Goal: Communication & Community: Answer question/provide support

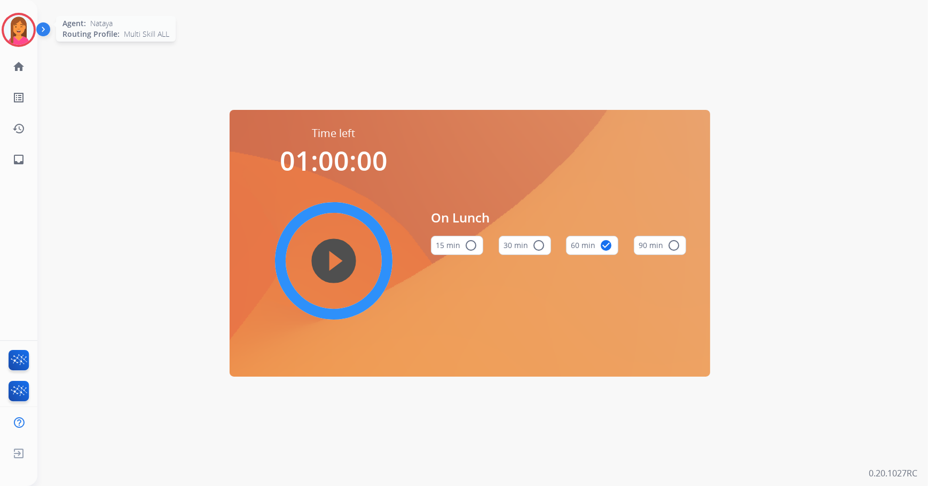
click at [22, 38] on img at bounding box center [19, 30] width 30 height 30
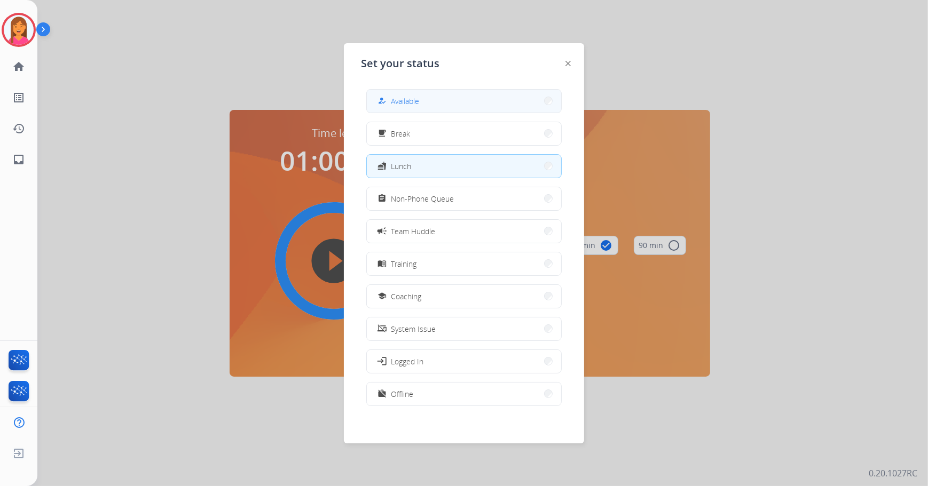
click at [391, 104] on div "how_to_reg Available" at bounding box center [397, 100] width 44 height 13
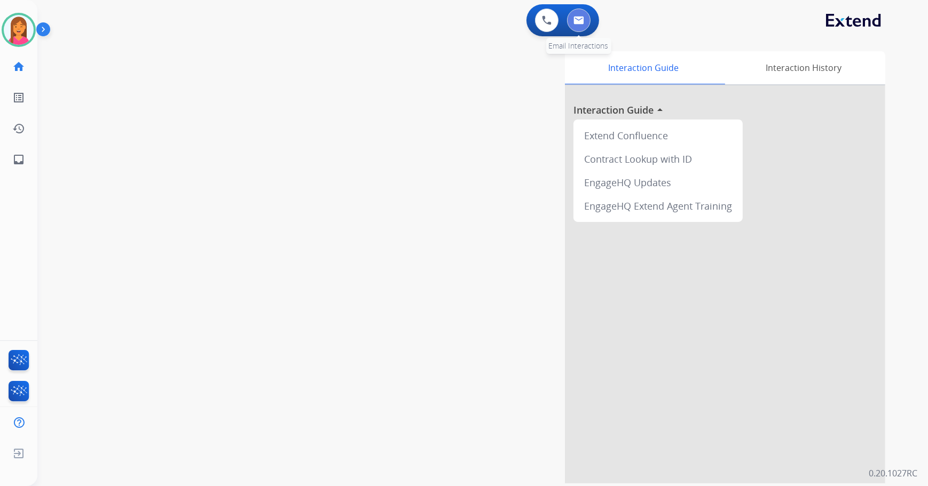
click at [582, 16] on img at bounding box center [578, 20] width 11 height 9
select select "**********"
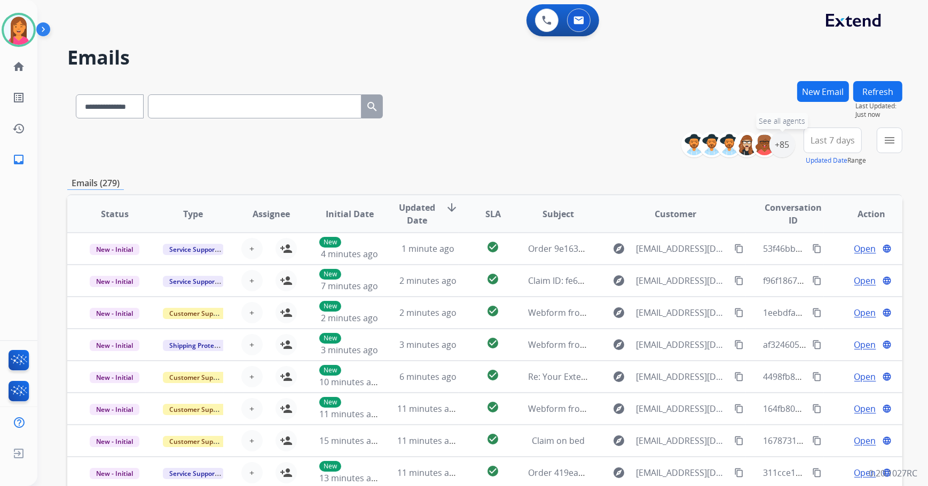
click at [784, 139] on div "+85" at bounding box center [782, 145] width 26 height 26
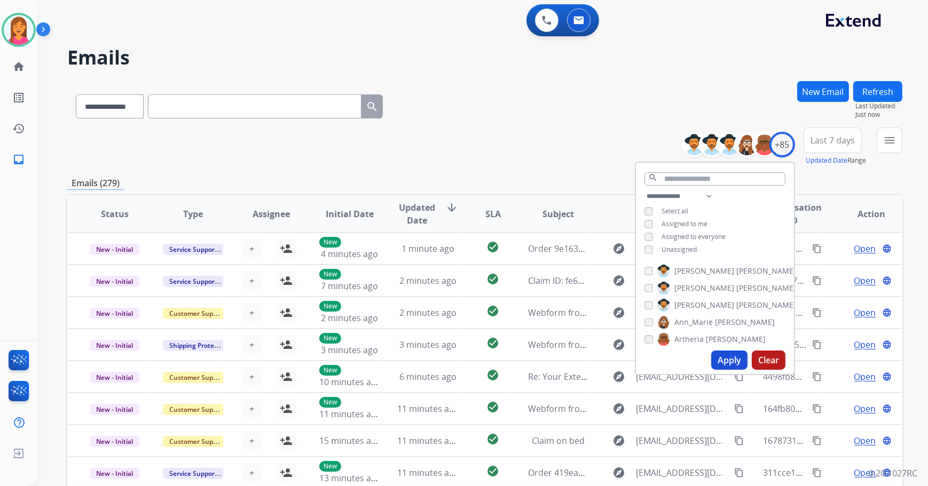
click at [682, 245] on span "Unassigned" at bounding box center [678, 249] width 35 height 9
click at [728, 361] on button "Apply" at bounding box center [729, 360] width 36 height 19
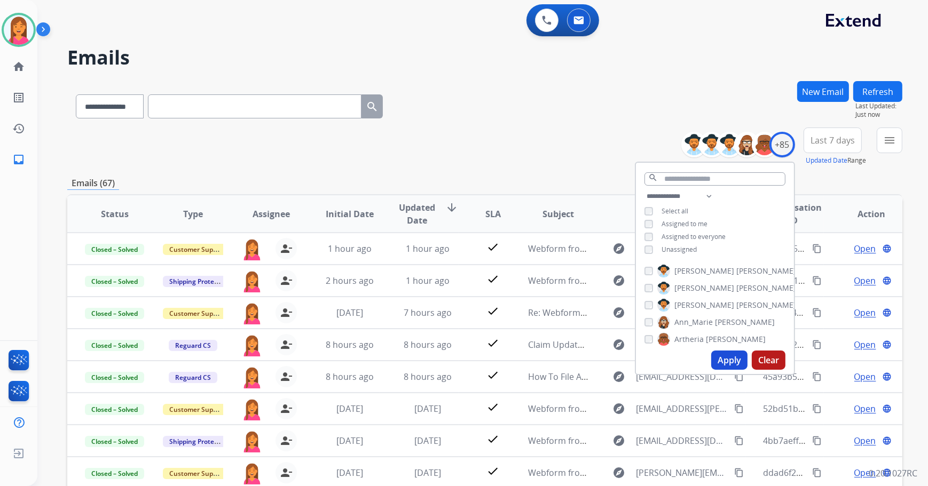
click at [521, 141] on div "**********" at bounding box center [484, 147] width 835 height 38
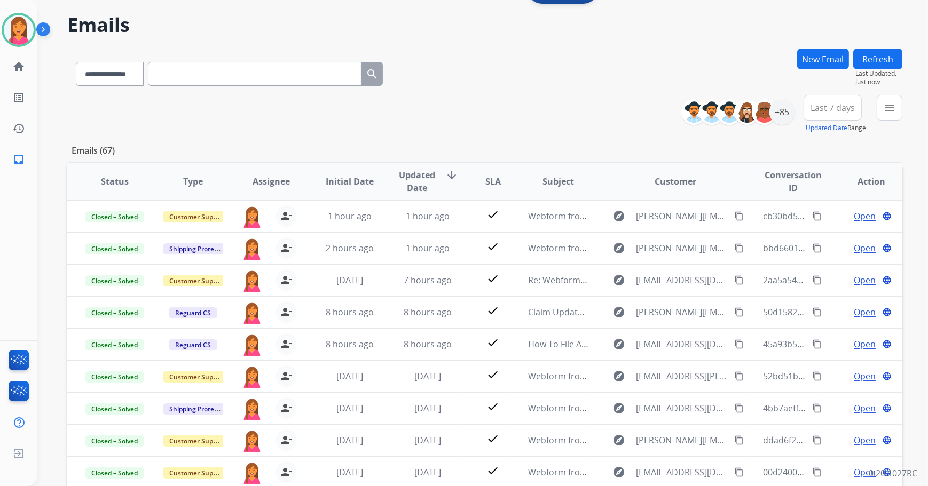
scroll to position [24, 0]
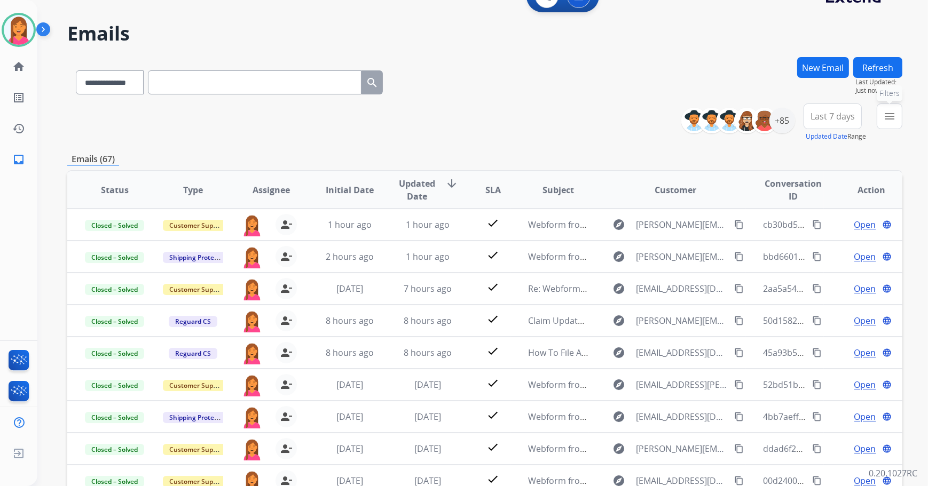
click at [897, 114] on button "menu Filters" at bounding box center [889, 117] width 26 height 26
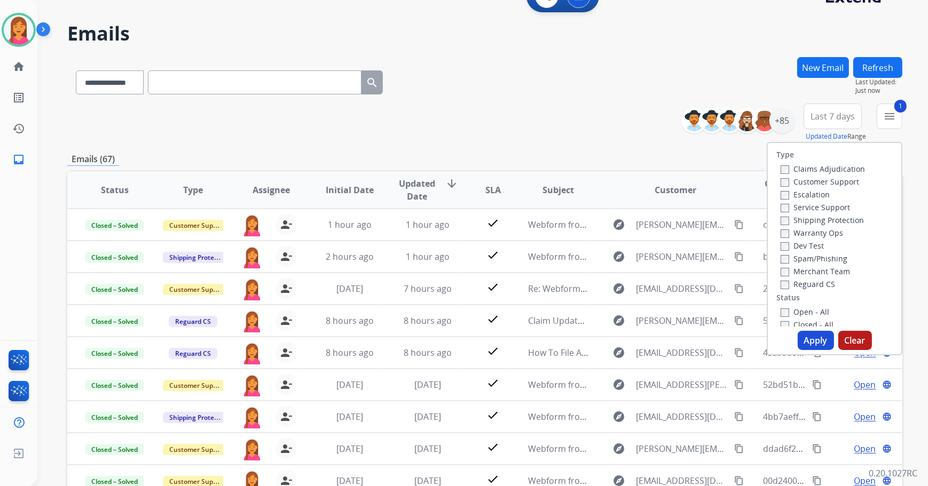
click at [810, 337] on button "Apply" at bounding box center [815, 340] width 36 height 19
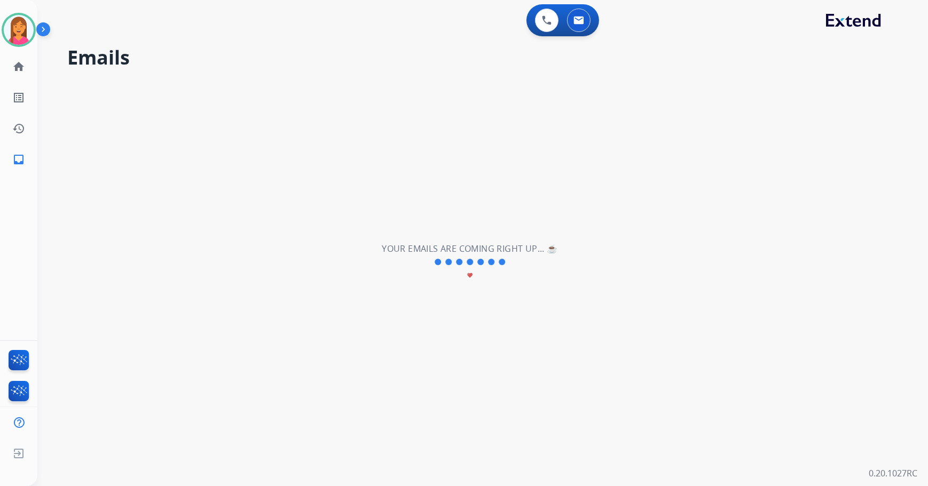
scroll to position [0, 0]
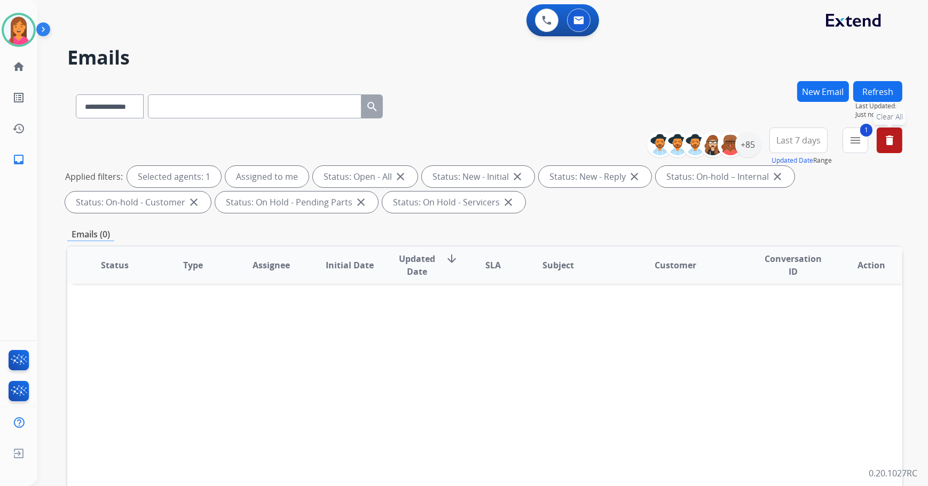
click at [895, 137] on mat-icon "delete" at bounding box center [889, 140] width 13 height 13
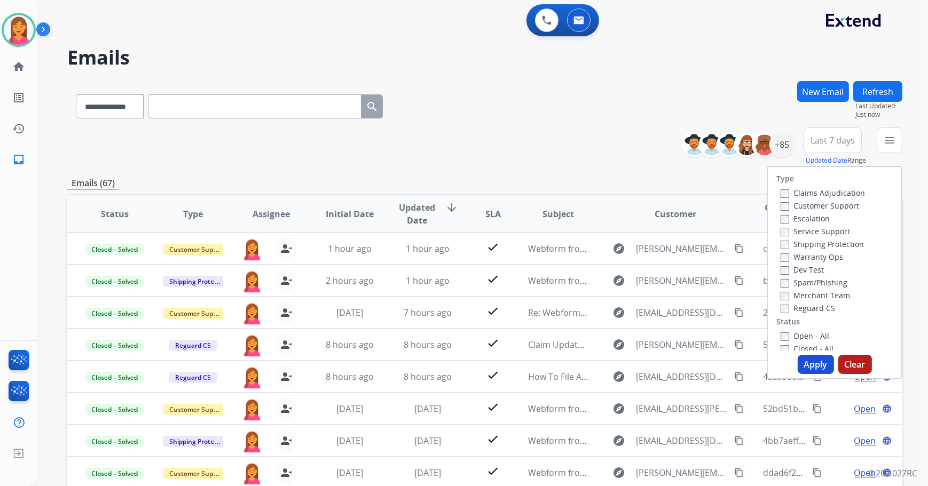
click at [506, 139] on div "**********" at bounding box center [484, 147] width 835 height 38
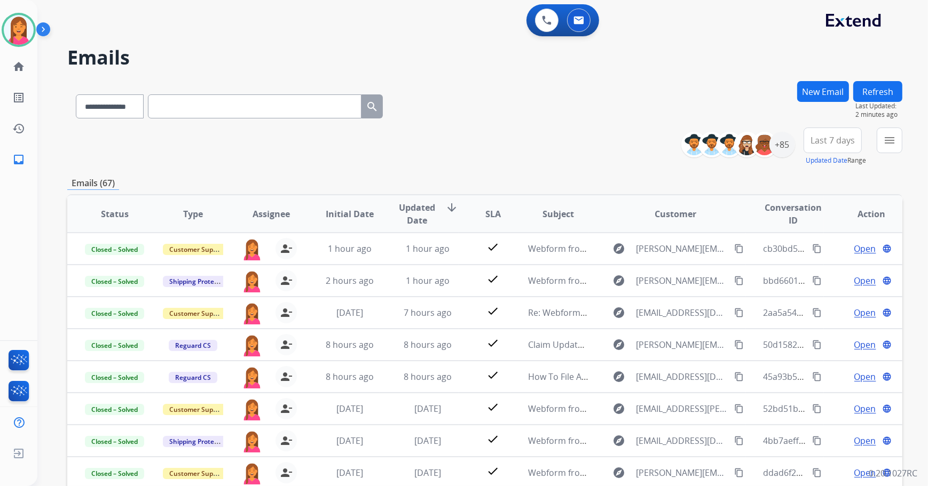
click at [856, 93] on button "Refresh" at bounding box center [877, 91] width 49 height 21
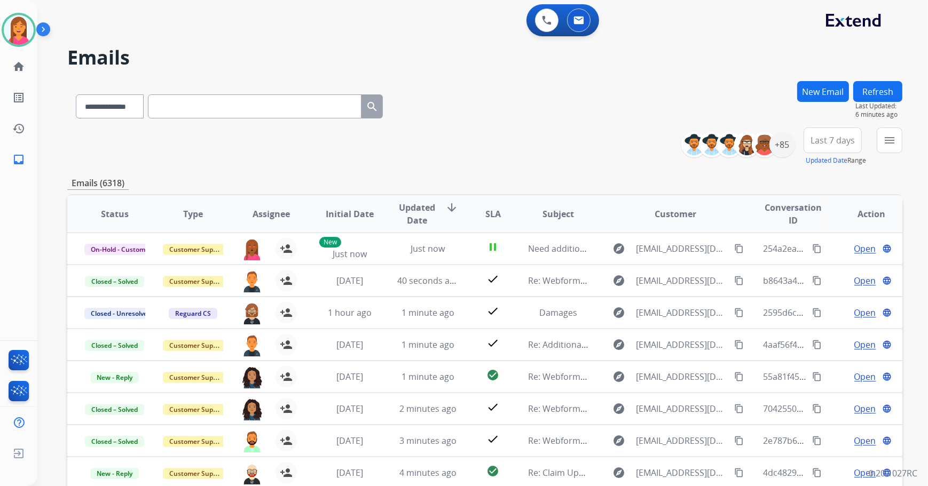
click at [873, 84] on button "Refresh" at bounding box center [877, 91] width 49 height 21
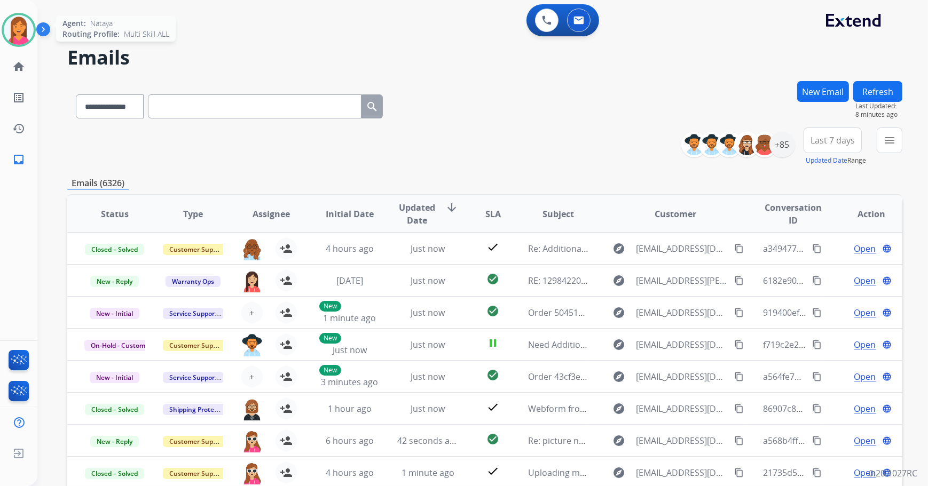
click at [24, 27] on img at bounding box center [19, 30] width 30 height 30
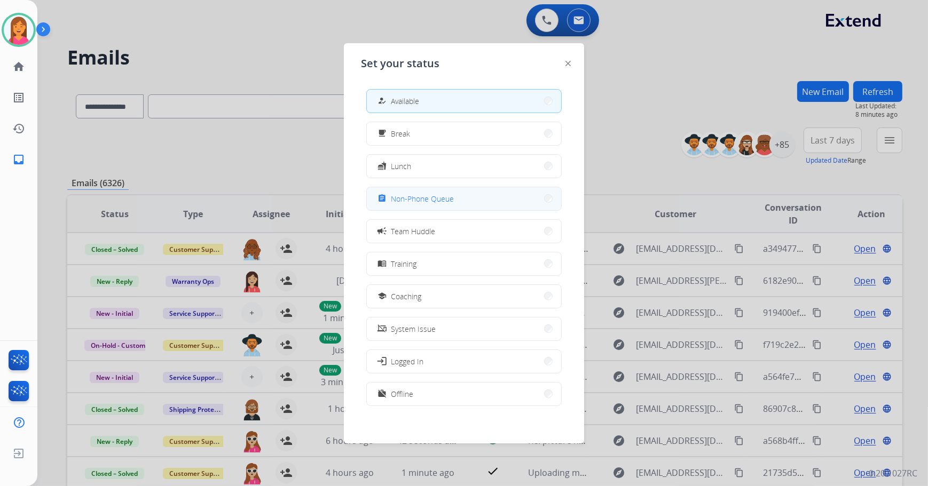
click at [413, 197] on span "Non-Phone Queue" at bounding box center [422, 198] width 63 height 11
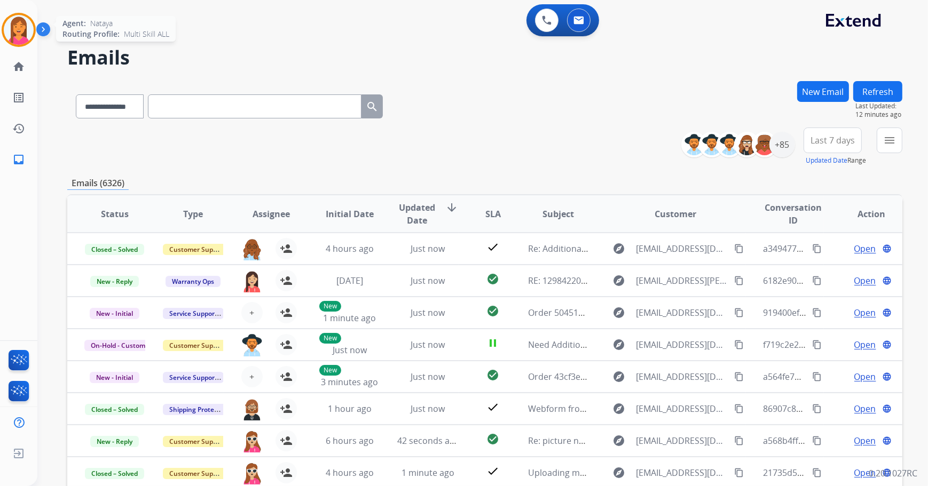
click at [26, 38] on img at bounding box center [19, 30] width 30 height 30
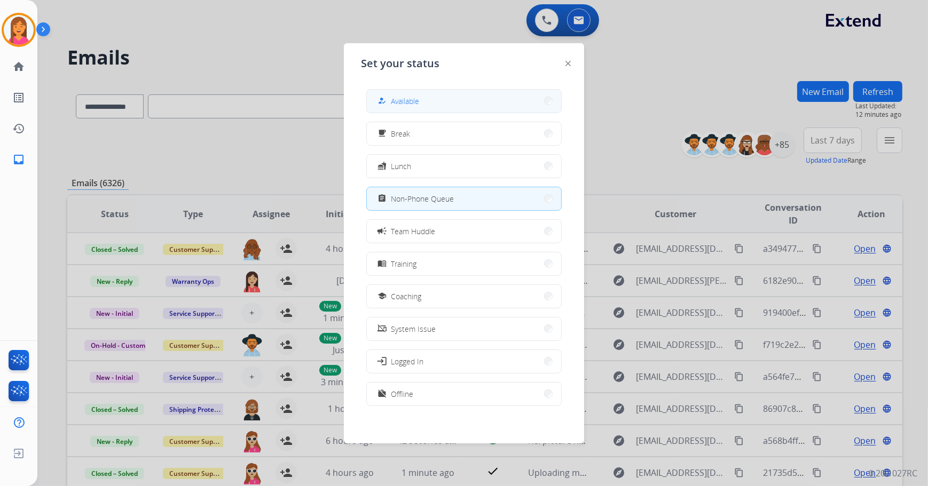
click at [430, 110] on button "how_to_reg Available" at bounding box center [464, 101] width 194 height 23
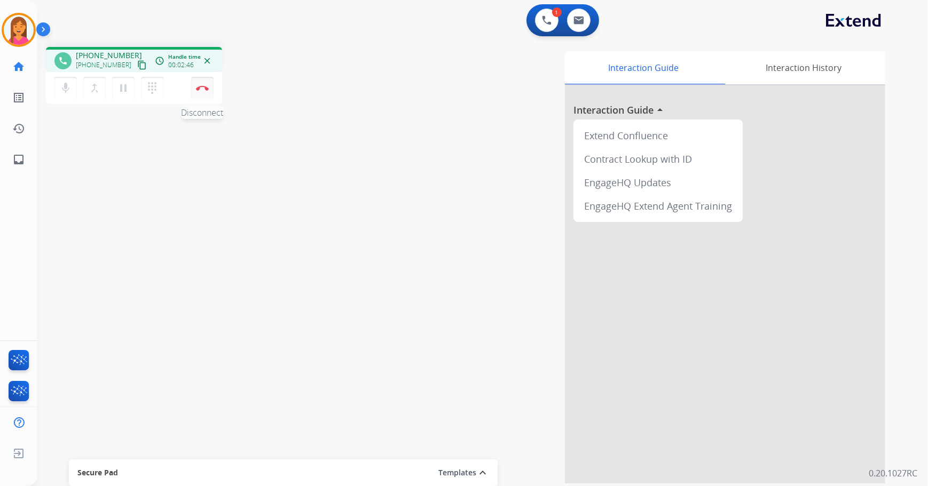
click at [202, 96] on button "Disconnect" at bounding box center [202, 88] width 22 height 22
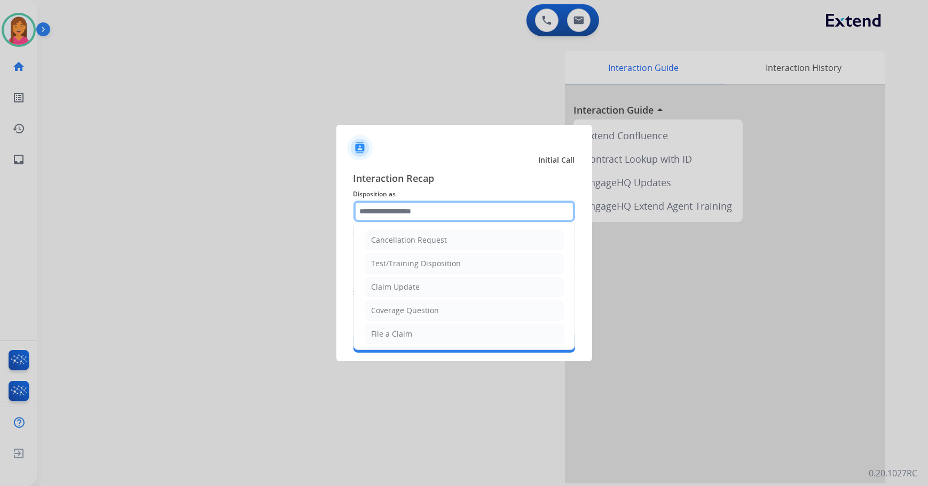
click at [417, 207] on input "text" at bounding box center [464, 211] width 222 height 21
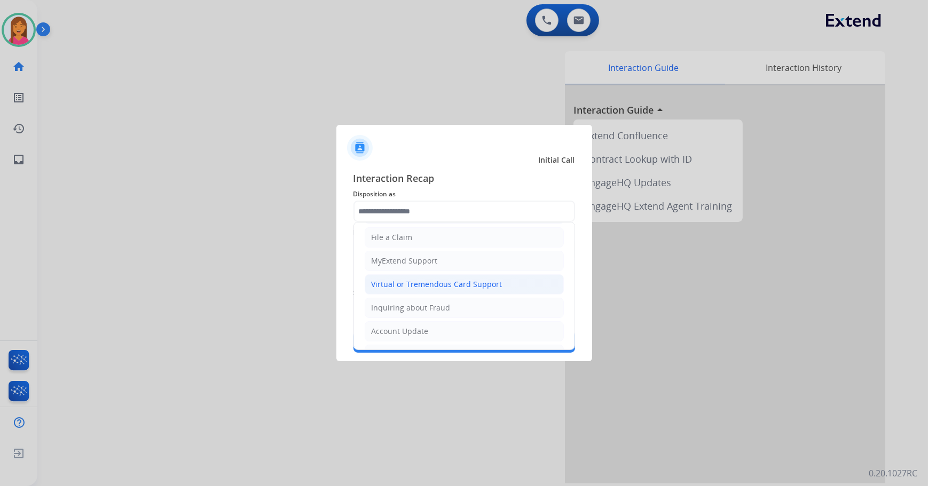
click at [436, 282] on div "Virtual or Tremendous Card Support" at bounding box center [436, 284] width 131 height 11
type input "**********"
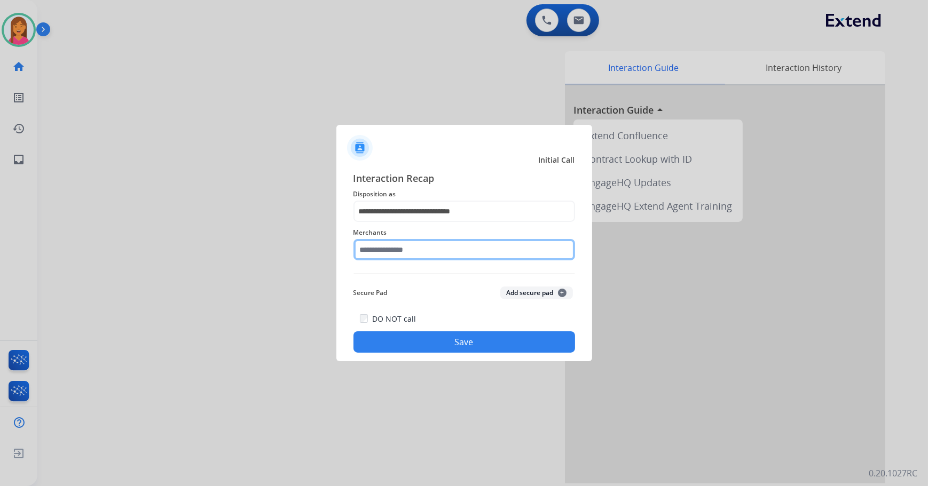
click at [413, 250] on input "text" at bounding box center [464, 249] width 222 height 21
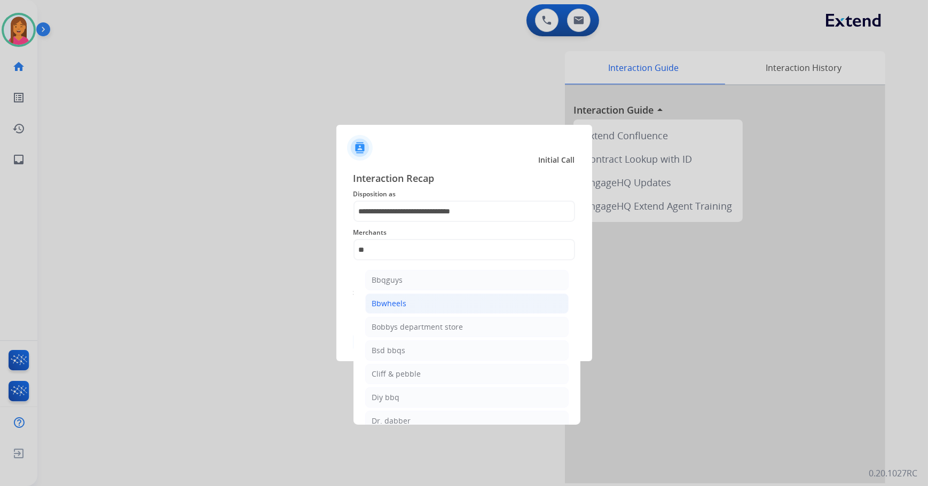
click at [390, 312] on li "Bbwheels" at bounding box center [466, 304] width 203 height 20
type input "********"
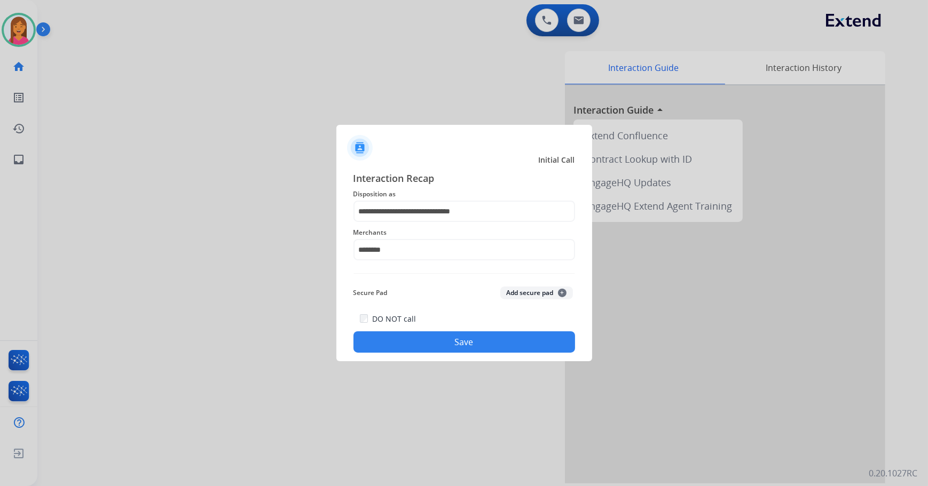
click at [416, 346] on button "Save" at bounding box center [464, 341] width 222 height 21
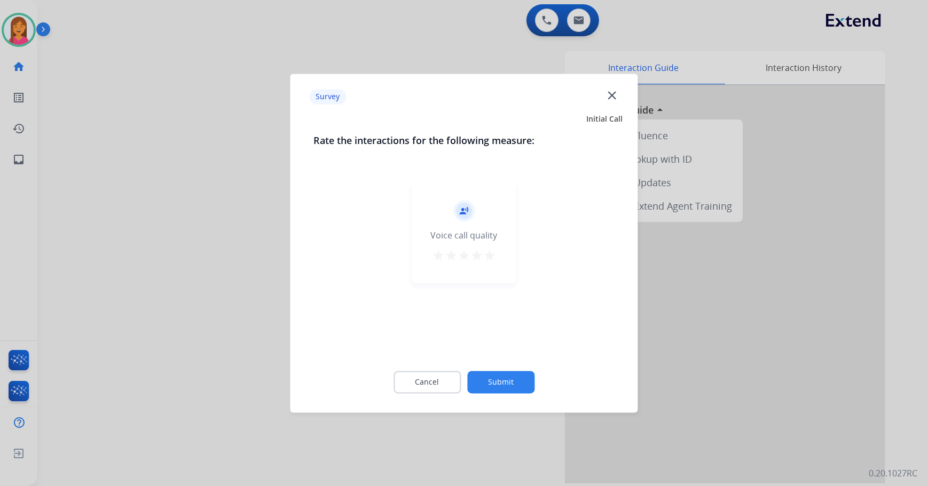
click at [490, 253] on mat-icon "star" at bounding box center [489, 255] width 13 height 13
click at [513, 377] on button "Submit" at bounding box center [500, 382] width 67 height 22
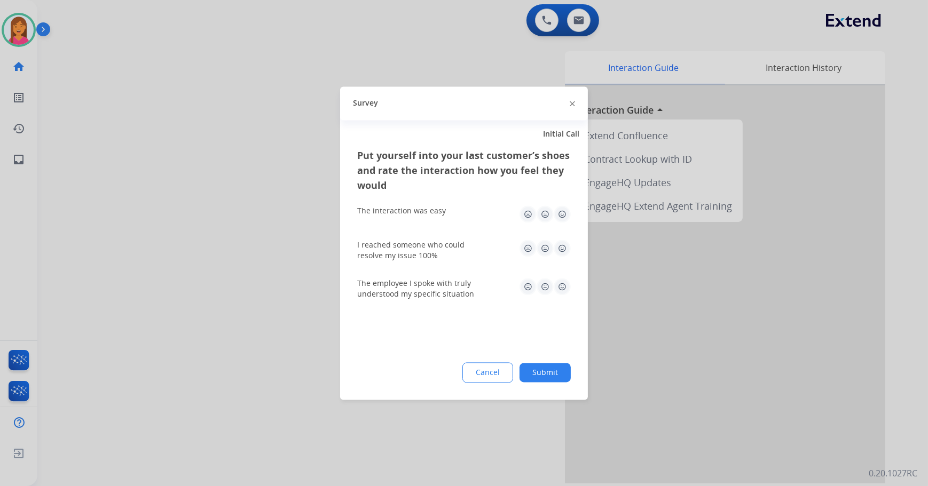
click at [561, 214] on img at bounding box center [562, 213] width 17 height 17
click at [563, 250] on img at bounding box center [562, 248] width 17 height 17
click at [560, 280] on img at bounding box center [562, 286] width 17 height 17
click at [562, 293] on img at bounding box center [562, 286] width 17 height 17
click at [545, 368] on button "Submit" at bounding box center [544, 372] width 51 height 19
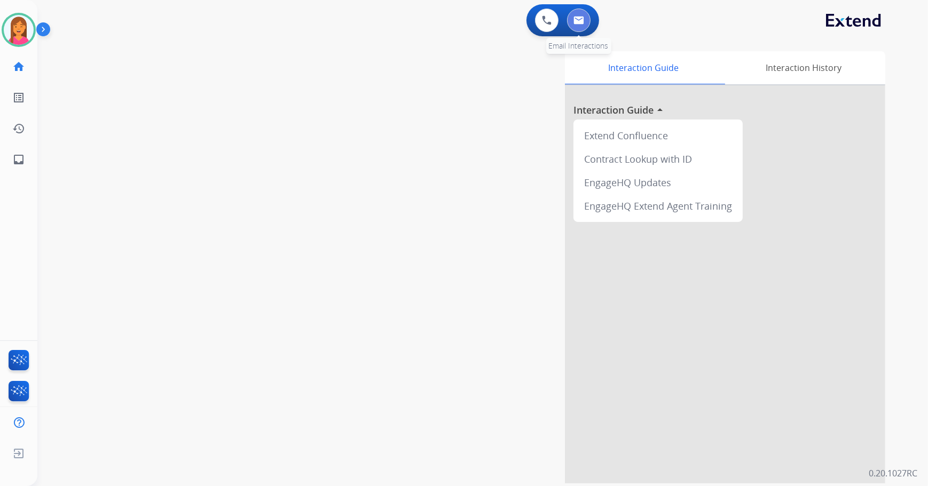
click at [587, 26] on button at bounding box center [578, 20] width 23 height 23
select select "**********"
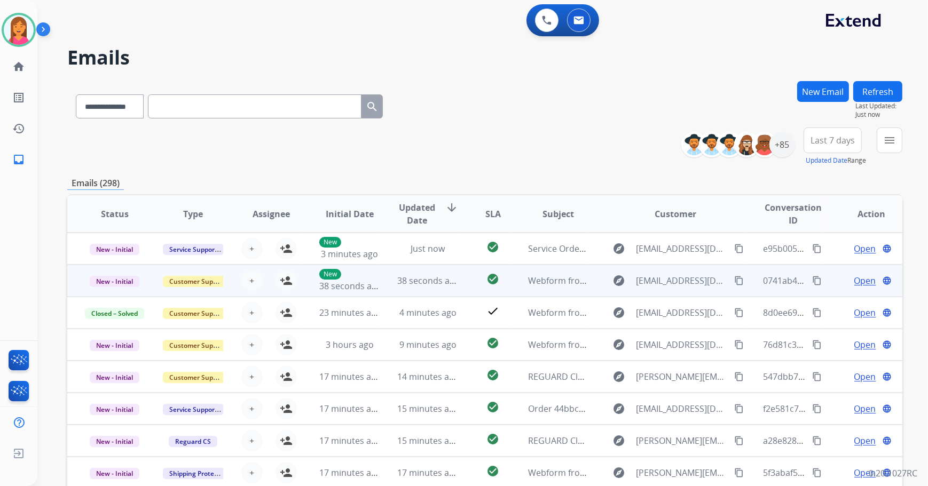
click at [638, 289] on td "explore [EMAIL_ADDRESS][DOMAIN_NAME] content_copy" at bounding box center [667, 281] width 156 height 32
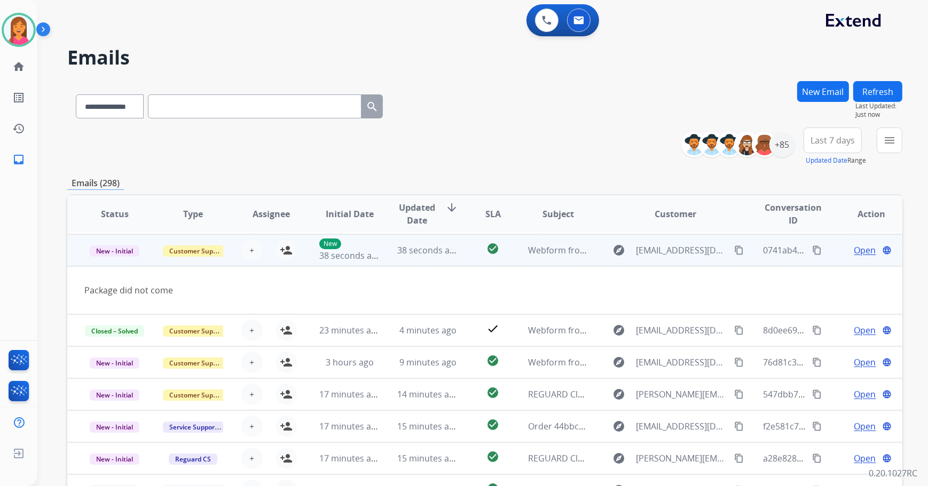
scroll to position [32, 0]
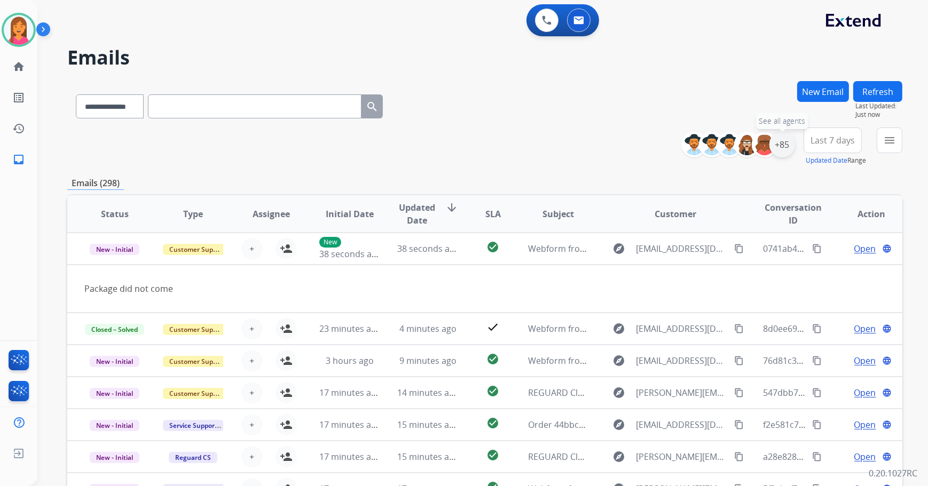
click at [785, 149] on div "+85" at bounding box center [782, 145] width 26 height 26
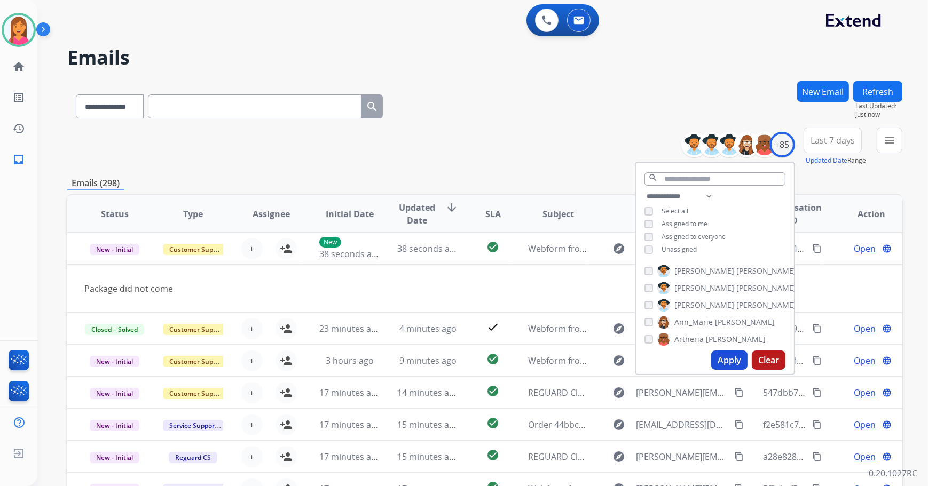
click at [717, 361] on button "Apply" at bounding box center [729, 360] width 36 height 19
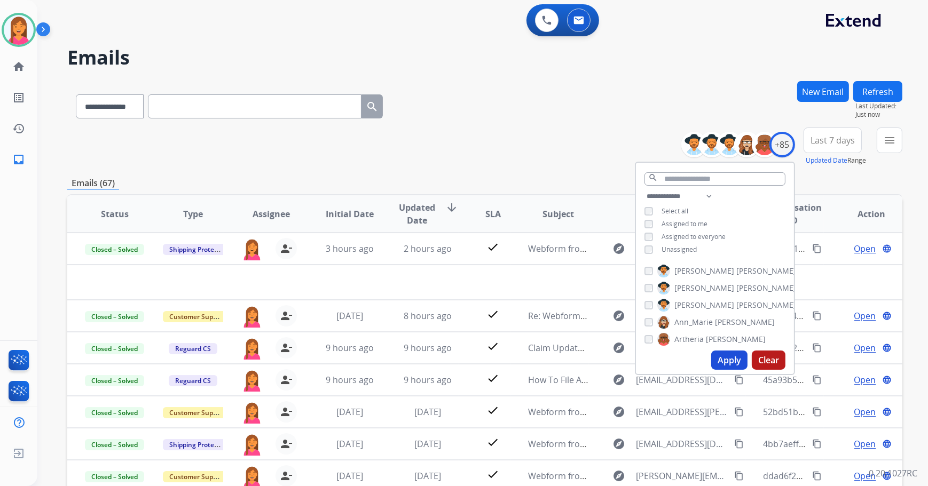
click at [532, 113] on div "**********" at bounding box center [484, 104] width 835 height 46
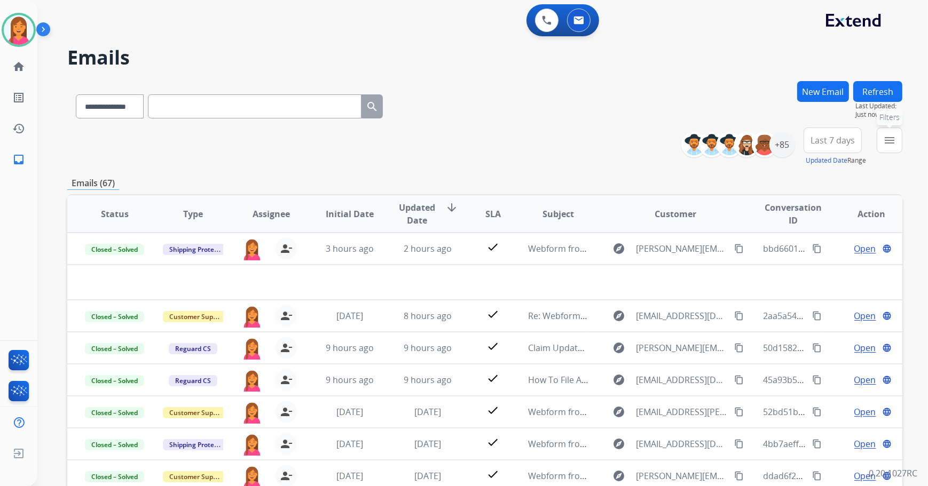
click at [876, 139] on div "menu Filters Type Claims Adjudication Customer Support Escalation Service Suppo…" at bounding box center [889, 147] width 26 height 38
click at [837, 142] on span "Last 7 days" at bounding box center [832, 140] width 44 height 4
click at [823, 178] on div "Custom" at bounding box center [829, 179] width 59 height 16
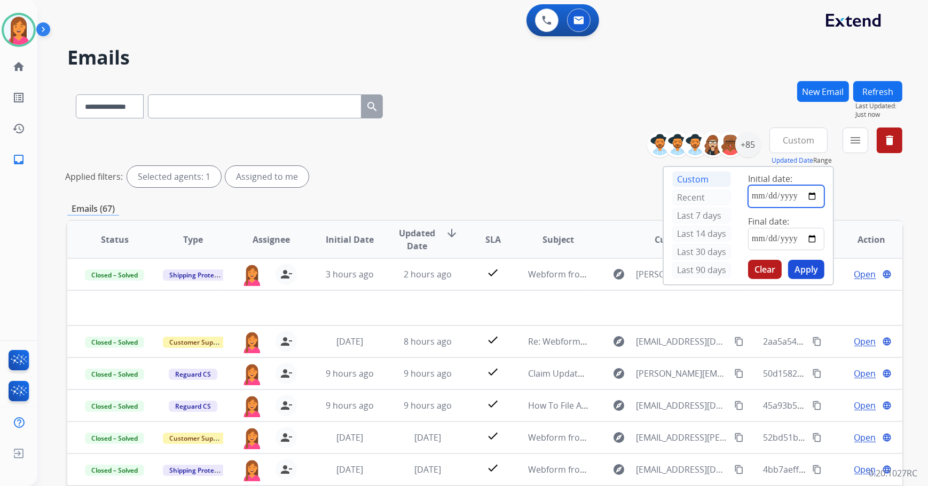
click at [810, 195] on input "date" at bounding box center [786, 196] width 76 height 22
click at [927, 23] on html "**********" at bounding box center [464, 243] width 928 height 486
click at [706, 95] on div "**********" at bounding box center [484, 104] width 835 height 46
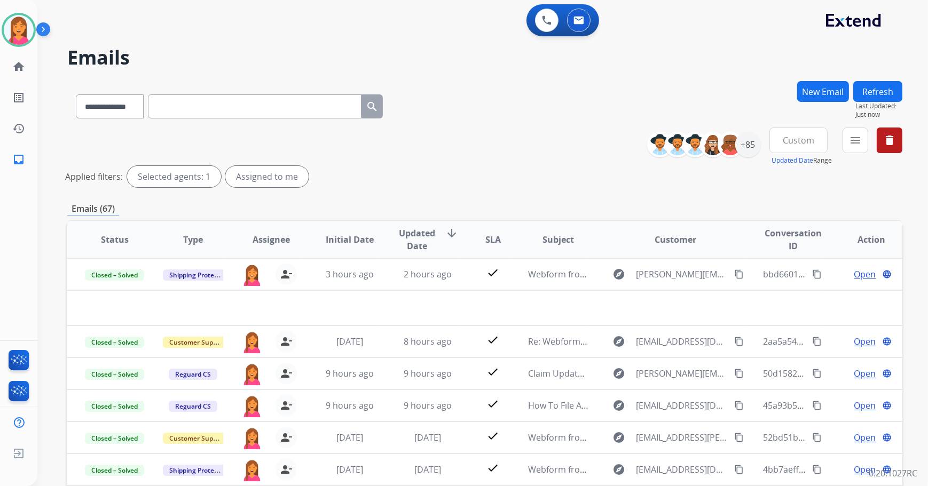
click at [813, 141] on button "Custom" at bounding box center [798, 141] width 58 height 26
click at [807, 181] on div "Custom" at bounding box center [794, 179] width 59 height 16
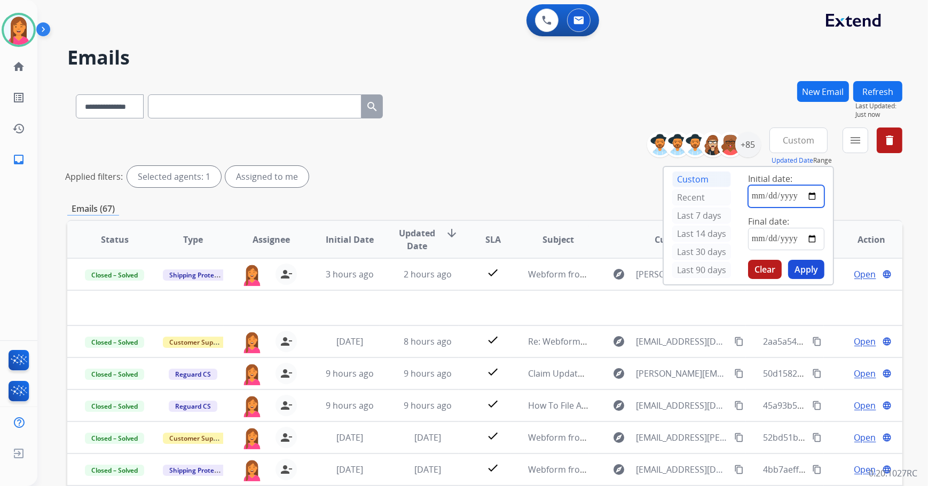
click at [813, 199] on input "date" at bounding box center [786, 196] width 76 height 22
type input "**********"
click at [808, 238] on input "date" at bounding box center [786, 239] width 76 height 22
type input "**********"
click at [811, 266] on button "Apply" at bounding box center [806, 269] width 36 height 19
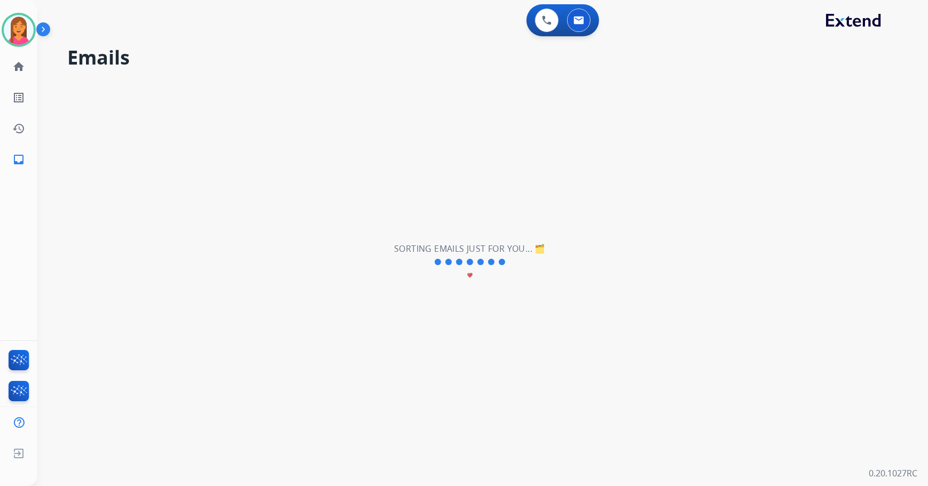
scroll to position [0, 0]
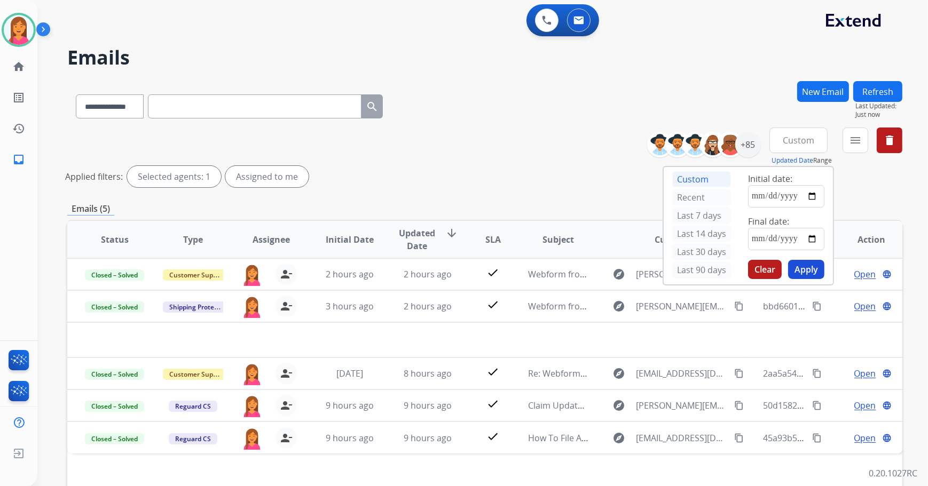
click at [539, 101] on div "**********" at bounding box center [484, 104] width 835 height 46
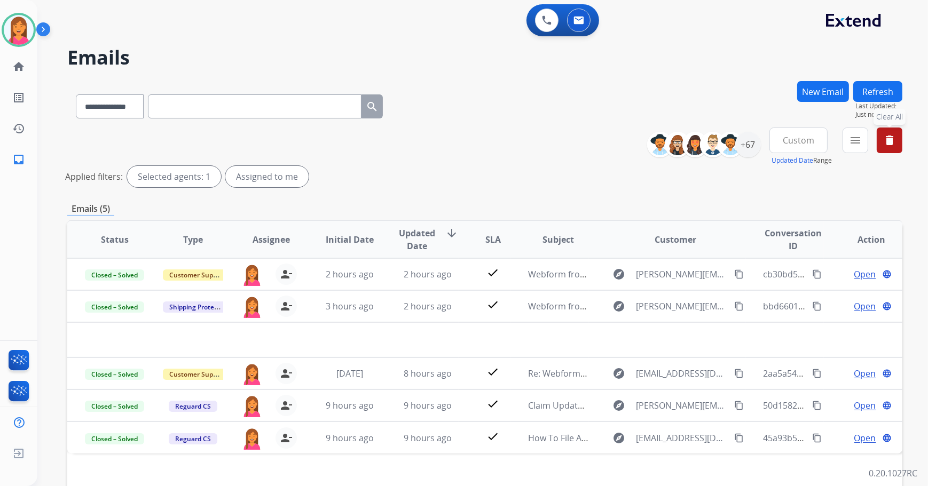
click at [891, 139] on mat-icon "delete" at bounding box center [889, 140] width 13 height 13
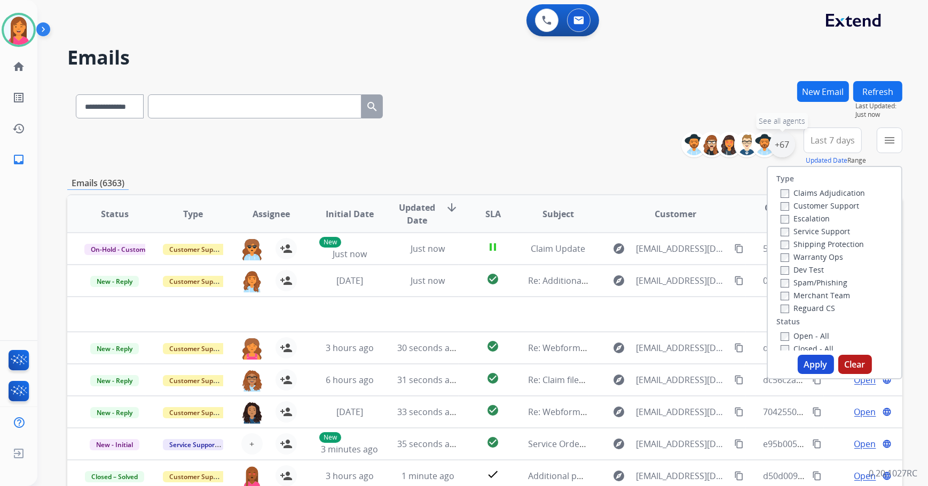
click at [778, 145] on div "+67" at bounding box center [782, 145] width 26 height 26
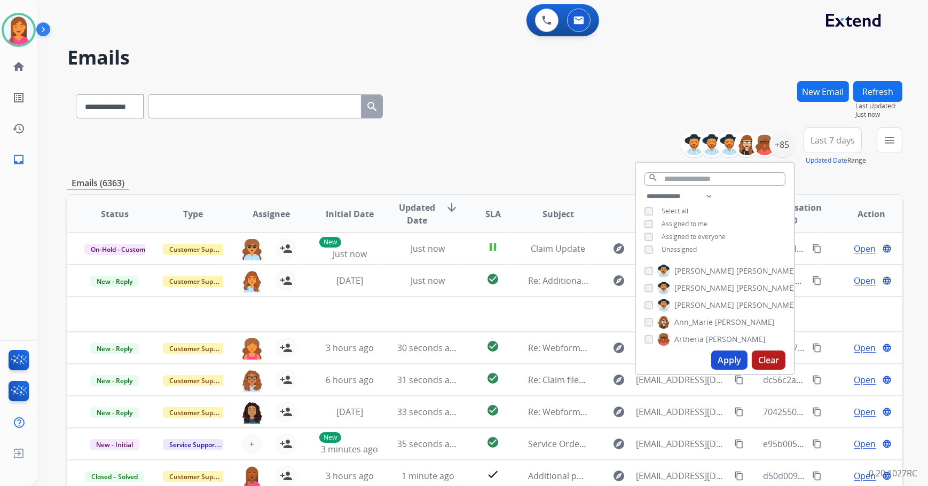
click at [661, 248] on span "Unassigned" at bounding box center [678, 249] width 35 height 9
click at [666, 251] on span "Unassigned" at bounding box center [678, 249] width 35 height 9
click at [723, 352] on button "Apply" at bounding box center [729, 360] width 36 height 19
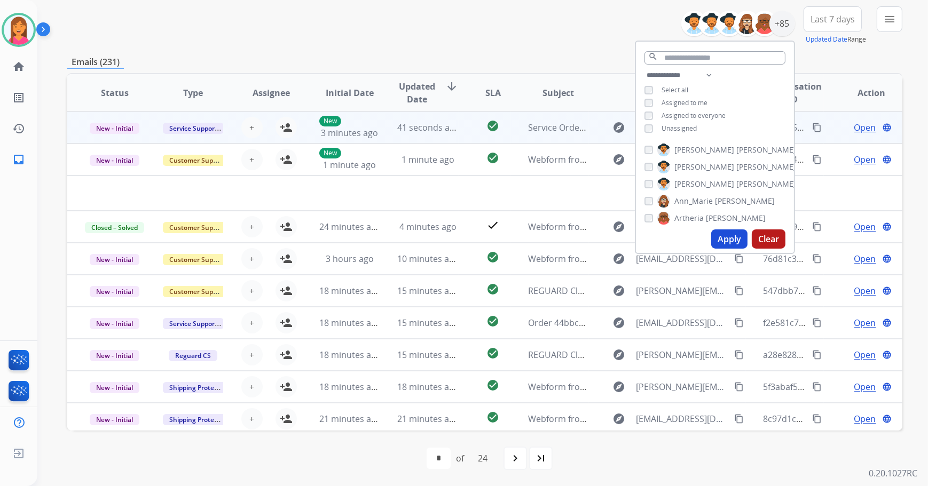
click at [448, 132] on span "41 seconds ago" at bounding box center [428, 128] width 62 height 12
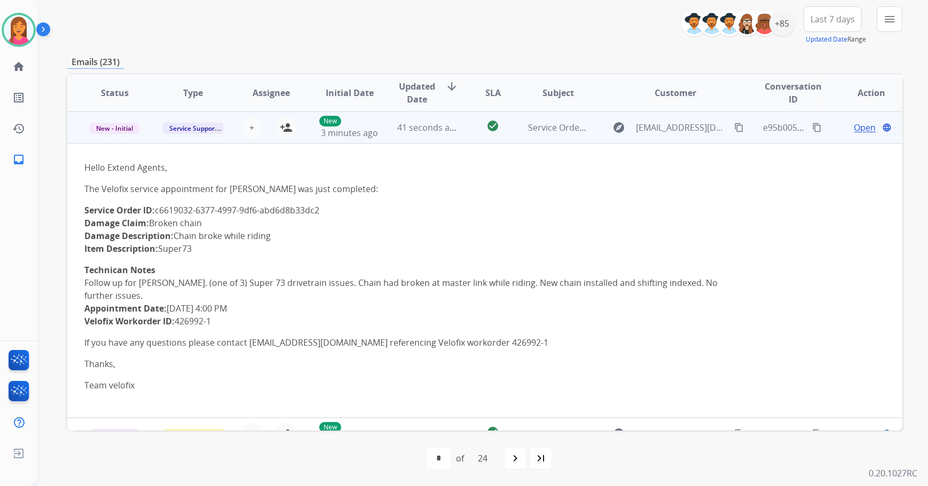
click at [459, 127] on td "check_circle" at bounding box center [484, 128] width 52 height 32
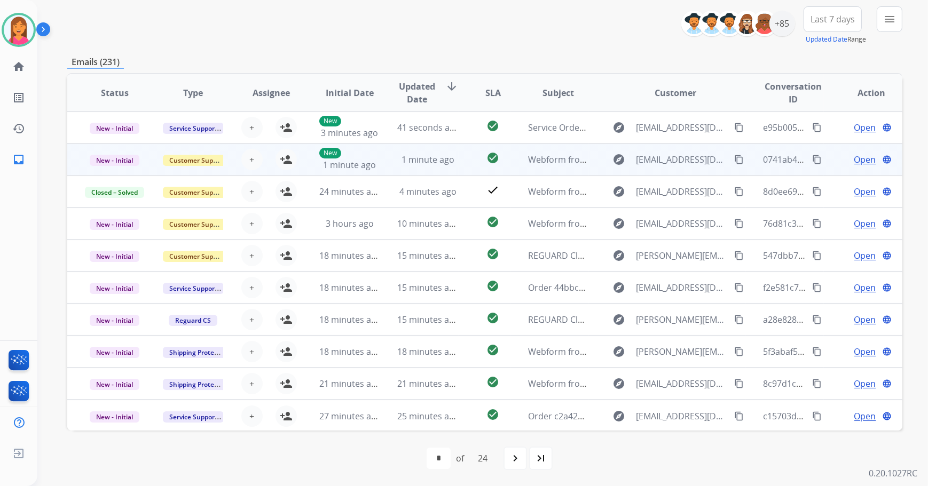
click at [458, 152] on td "check_circle" at bounding box center [484, 160] width 52 height 32
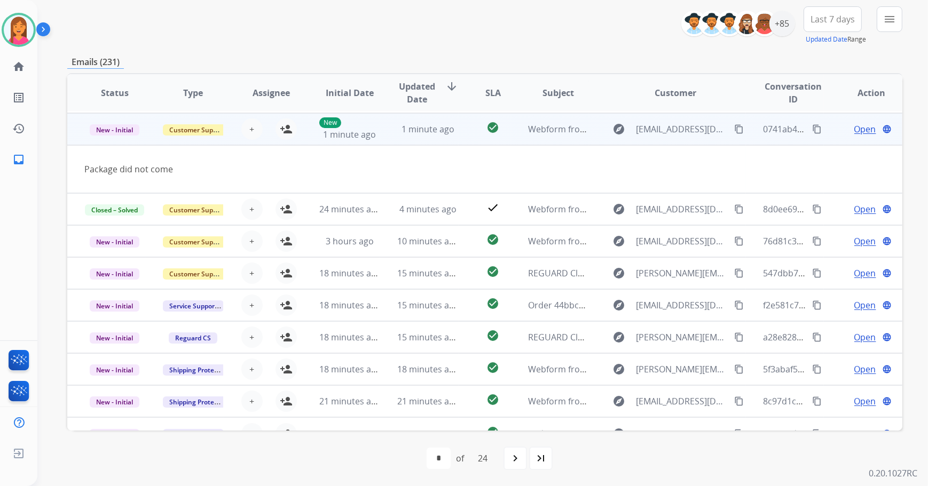
scroll to position [32, 0]
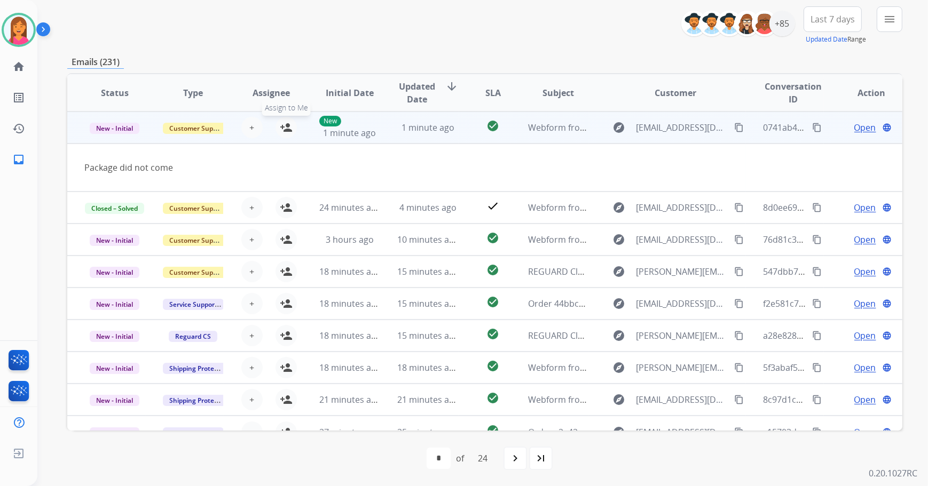
click at [290, 129] on mat-icon "person_add" at bounding box center [286, 127] width 13 height 13
click at [858, 126] on span "Open" at bounding box center [865, 127] width 22 height 13
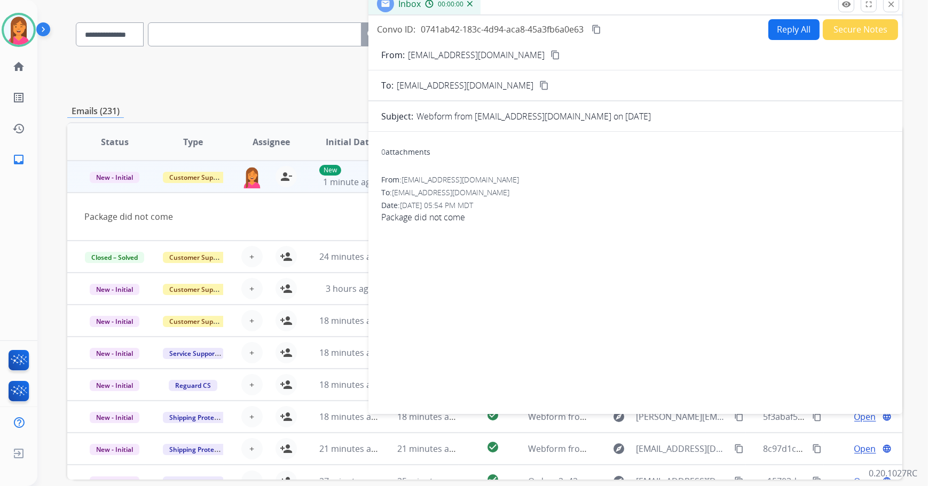
scroll to position [0, 0]
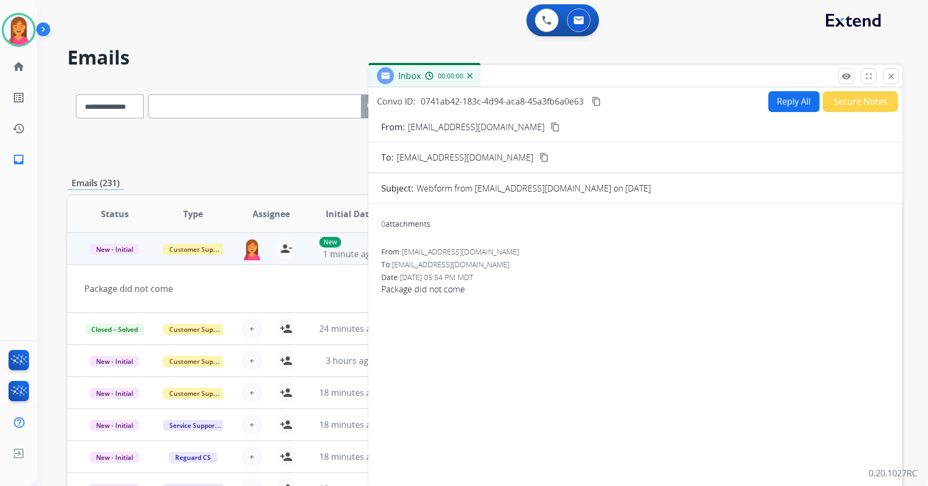
click at [794, 98] on button "Reply All" at bounding box center [793, 101] width 51 height 21
select select "**********"
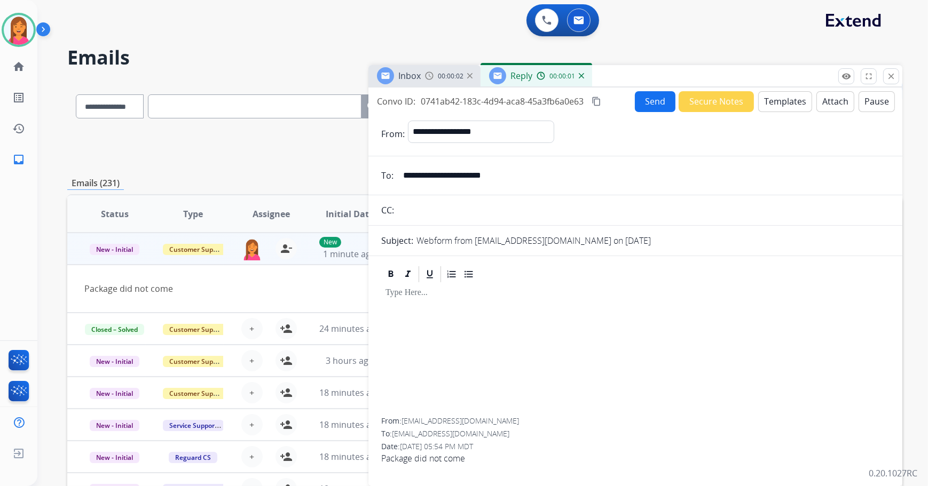
drag, startPoint x: 498, startPoint y: 176, endPoint x: 408, endPoint y: 173, distance: 89.7
click at [366, 175] on div "**********" at bounding box center [484, 344] width 835 height 526
click at [774, 105] on button "Templates" at bounding box center [785, 101] width 54 height 21
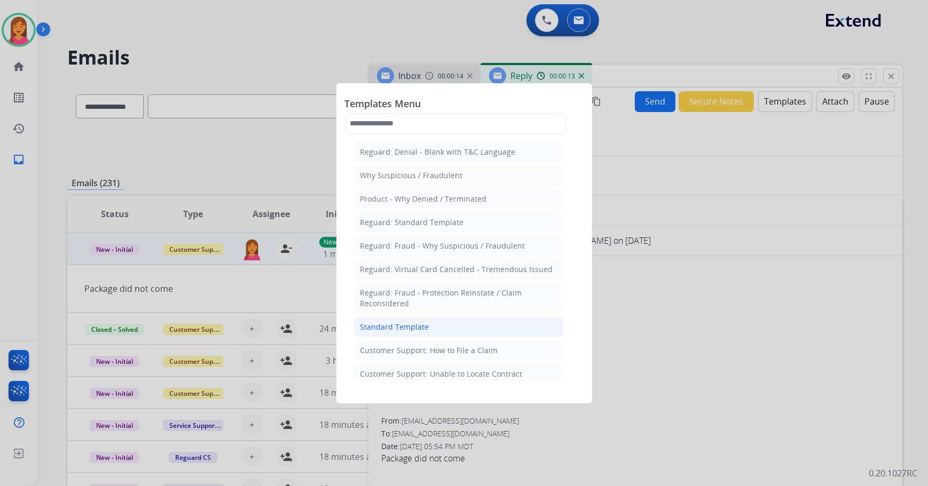
click at [424, 327] on div "Standard Template" at bounding box center [394, 327] width 69 height 11
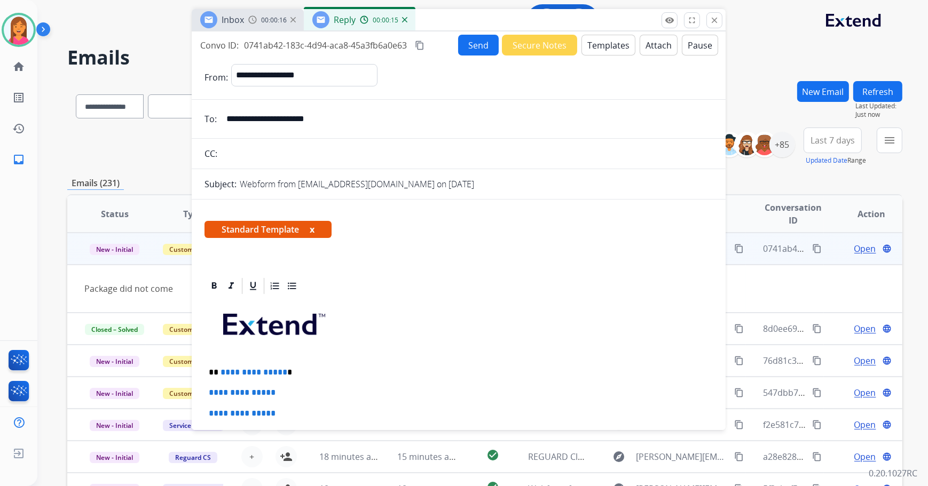
drag, startPoint x: 712, startPoint y: 75, endPoint x: 537, endPoint y: 19, distance: 183.8
click at [537, 19] on div "Inbox 00:00:16 Reply 00:00:15" at bounding box center [459, 20] width 534 height 22
click at [314, 230] on button "x" at bounding box center [312, 229] width 5 height 13
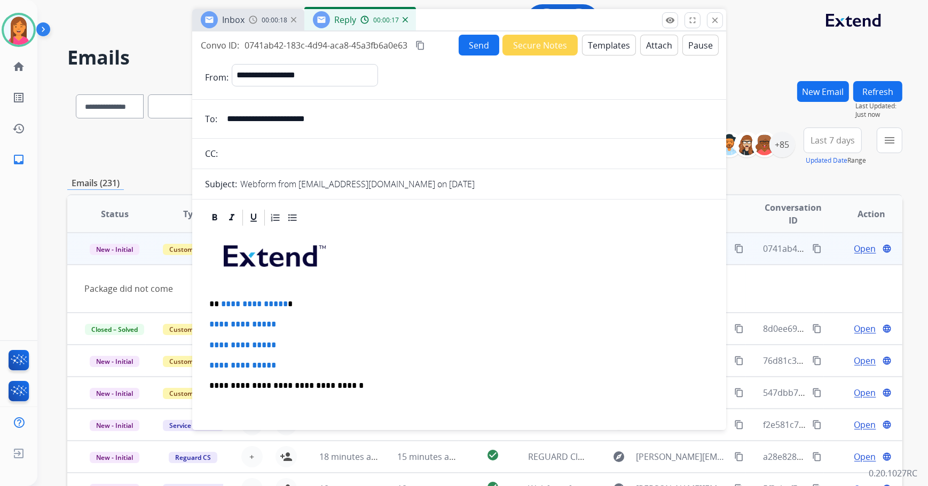
click at [291, 305] on p "**********" at bounding box center [455, 304] width 492 height 10
drag, startPoint x: 283, startPoint y: 366, endPoint x: 211, endPoint y: 325, distance: 83.4
click at [211, 325] on div "**********" at bounding box center [459, 410] width 508 height 367
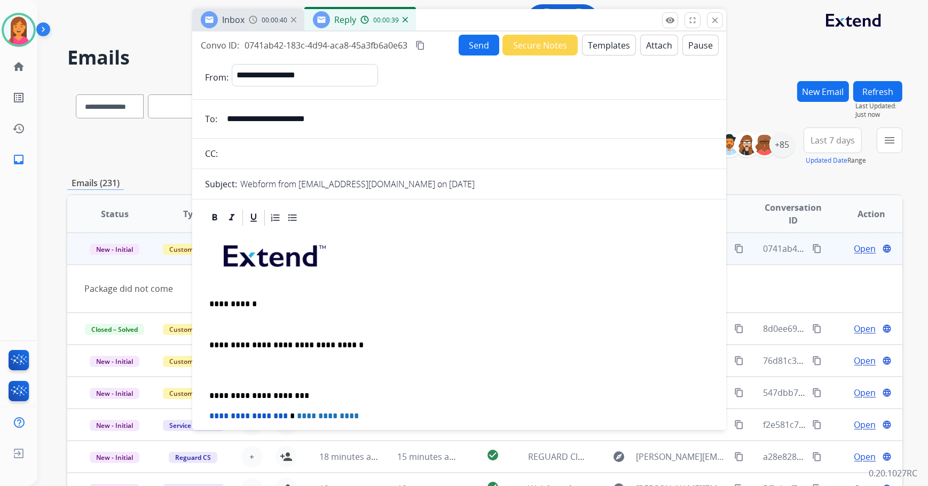
click at [234, 328] on p at bounding box center [459, 325] width 500 height 10
click at [215, 323] on p at bounding box center [459, 325] width 500 height 10
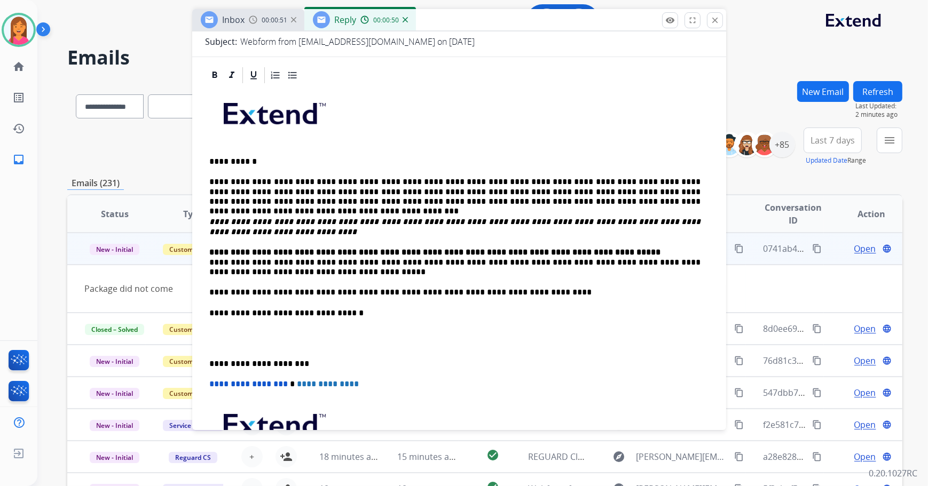
scroll to position [145, 0]
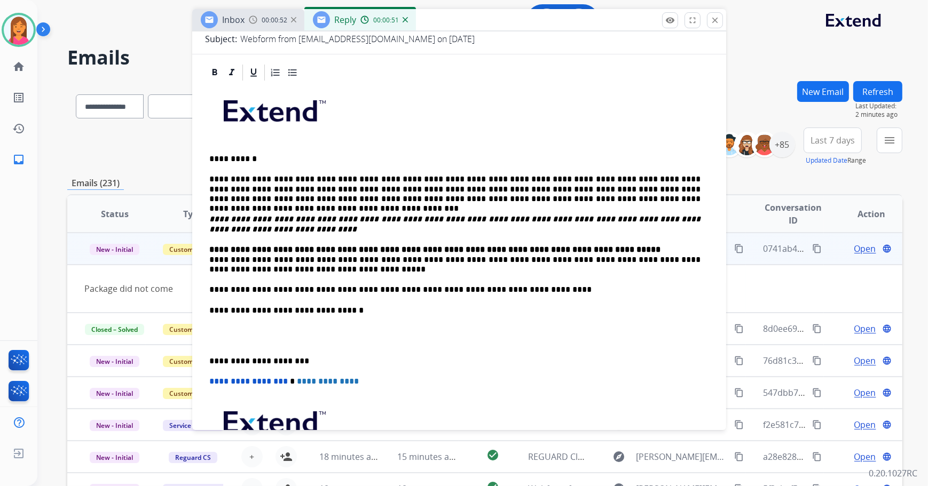
click at [208, 256] on div "**********" at bounding box center [459, 300] width 508 height 437
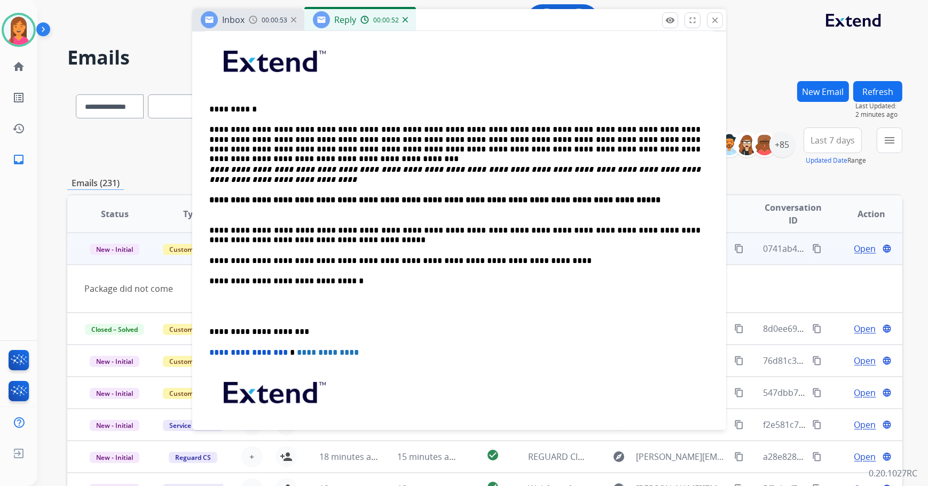
scroll to position [242, 0]
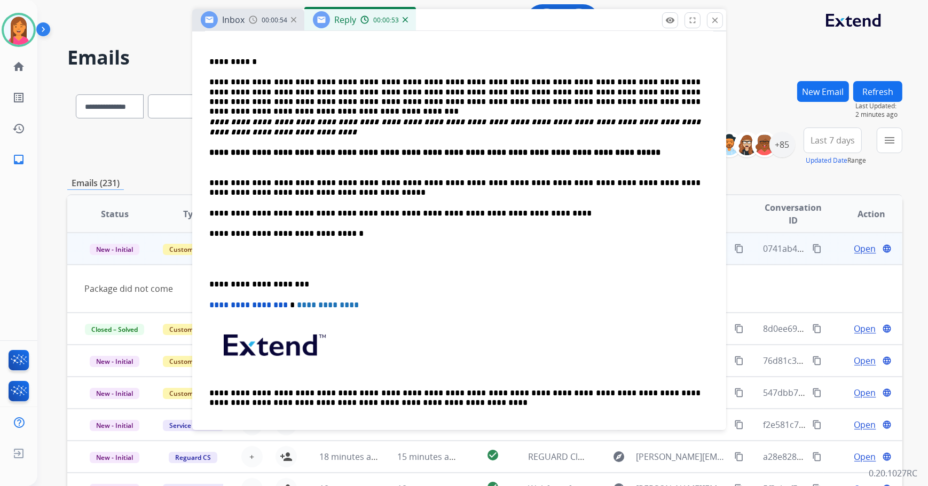
click at [205, 282] on div "**********" at bounding box center [459, 213] width 508 height 457
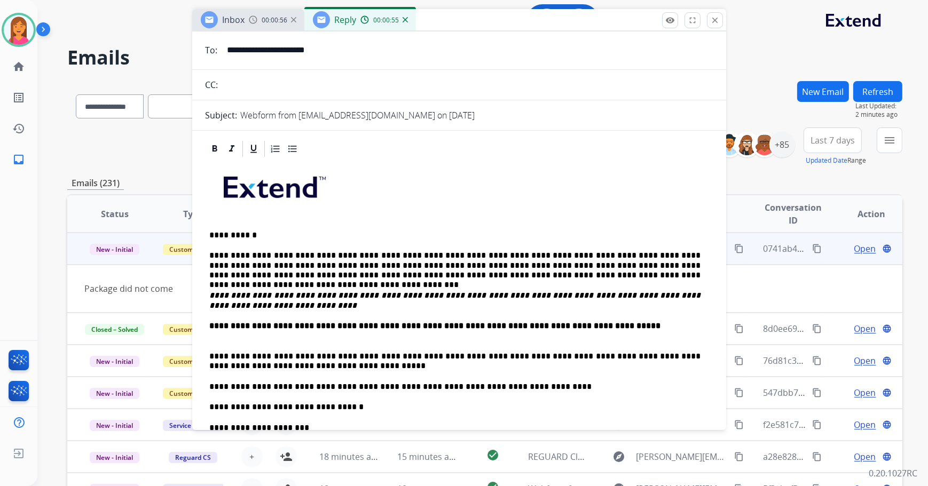
scroll to position [0, 0]
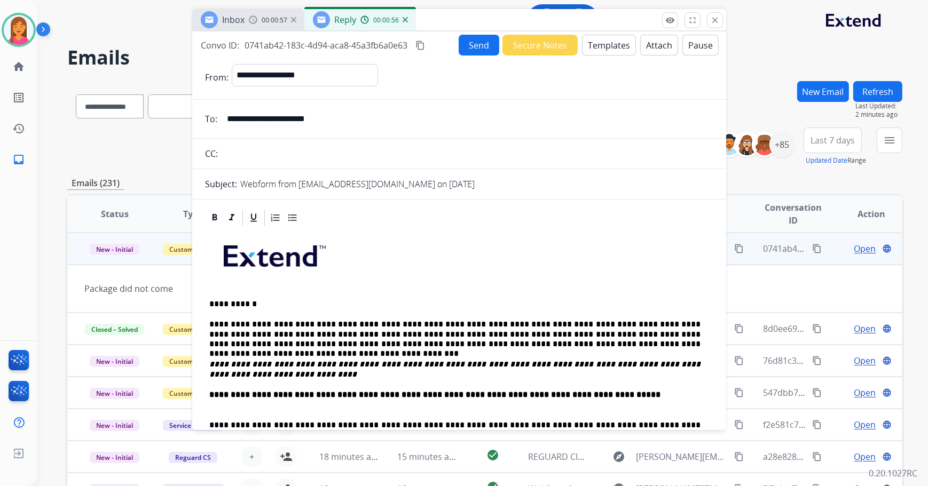
click at [470, 42] on button "Send" at bounding box center [478, 45] width 41 height 21
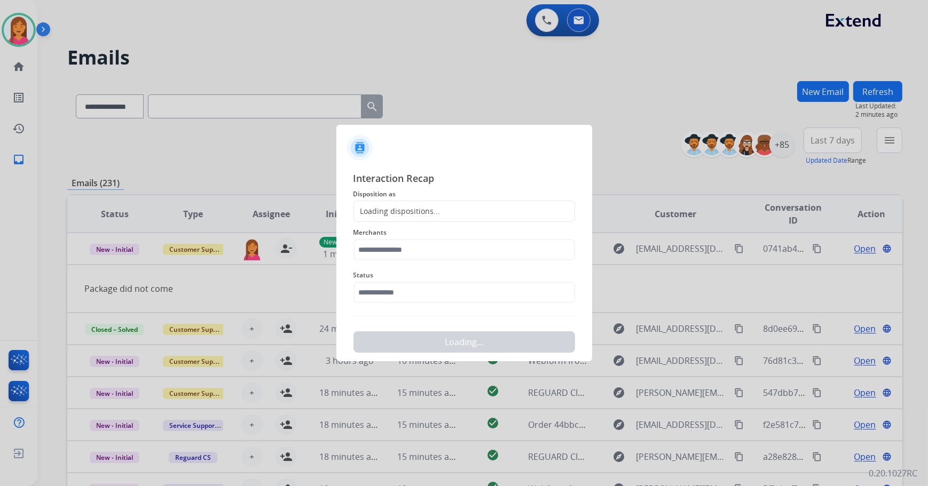
click at [426, 209] on div "Loading dispositions..." at bounding box center [397, 211] width 86 height 11
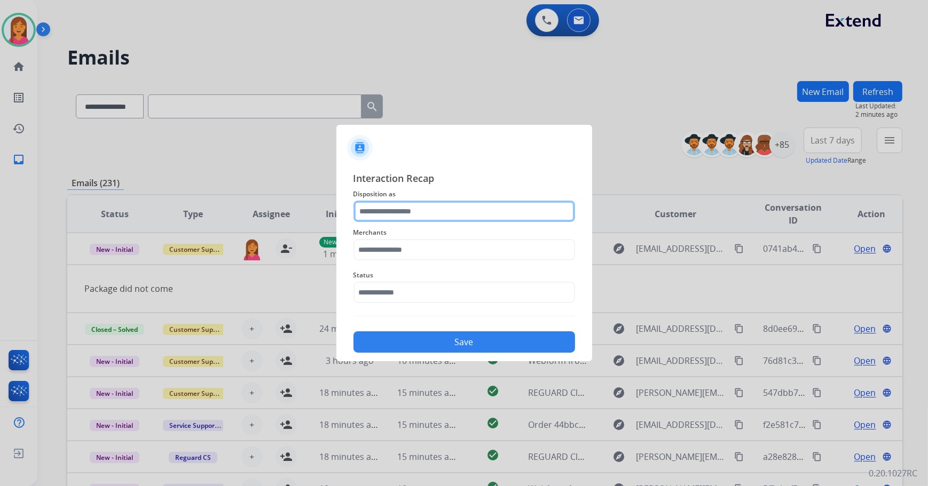
click at [422, 214] on input "text" at bounding box center [464, 211] width 222 height 21
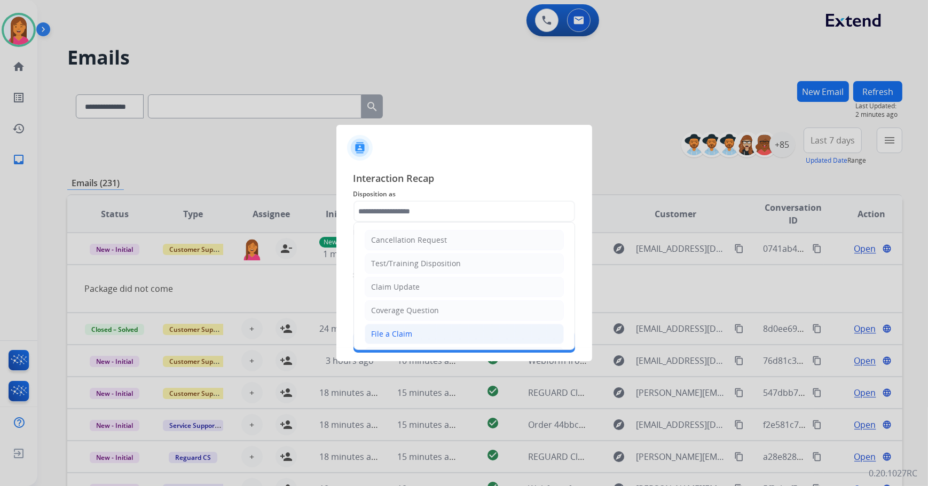
click at [383, 331] on div "File a Claim" at bounding box center [391, 334] width 41 height 11
type input "**********"
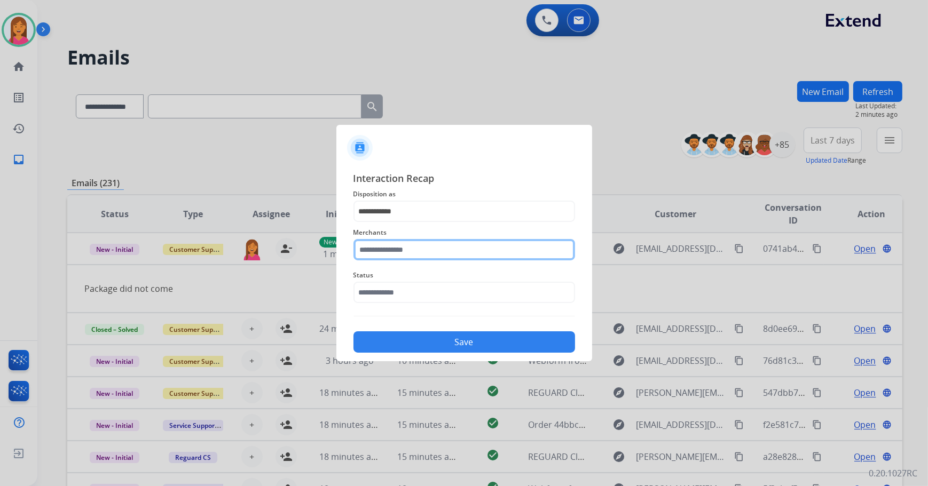
click at [384, 241] on input "text" at bounding box center [464, 249] width 222 height 21
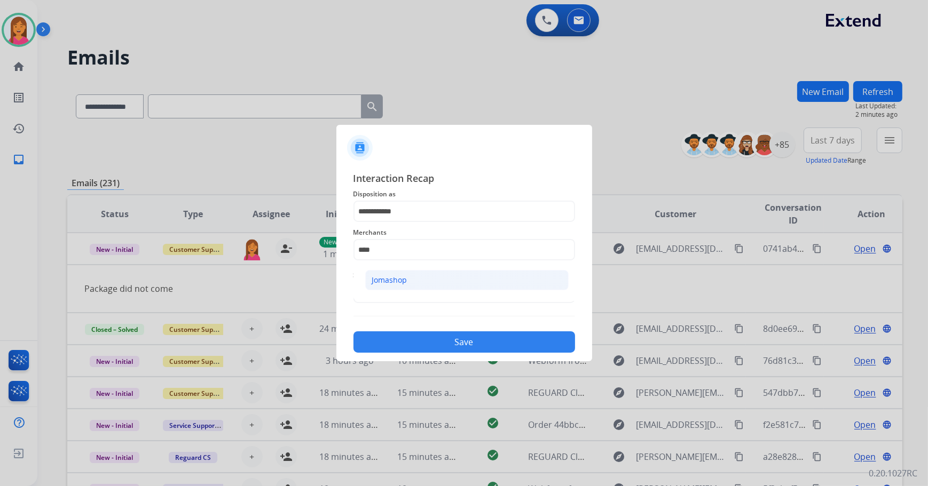
click at [401, 281] on div "Jomashop" at bounding box center [389, 280] width 35 height 11
type input "********"
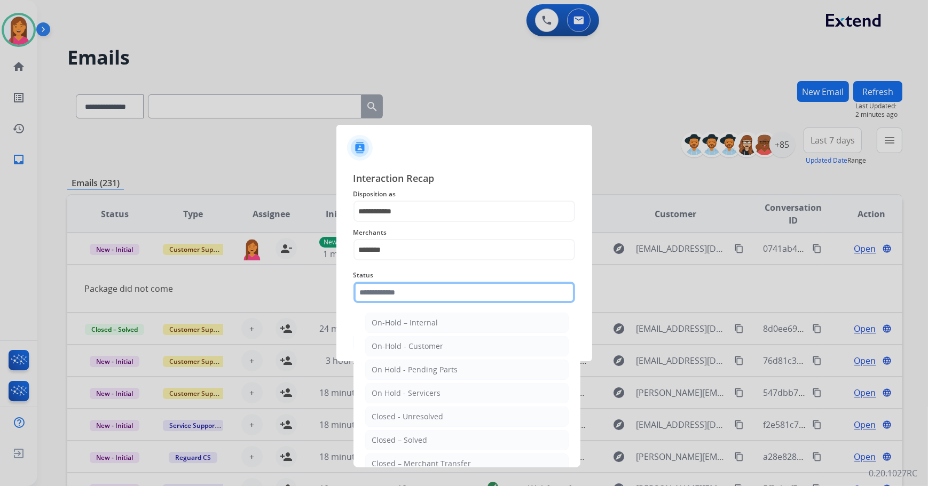
click at [399, 296] on input "text" at bounding box center [464, 292] width 222 height 21
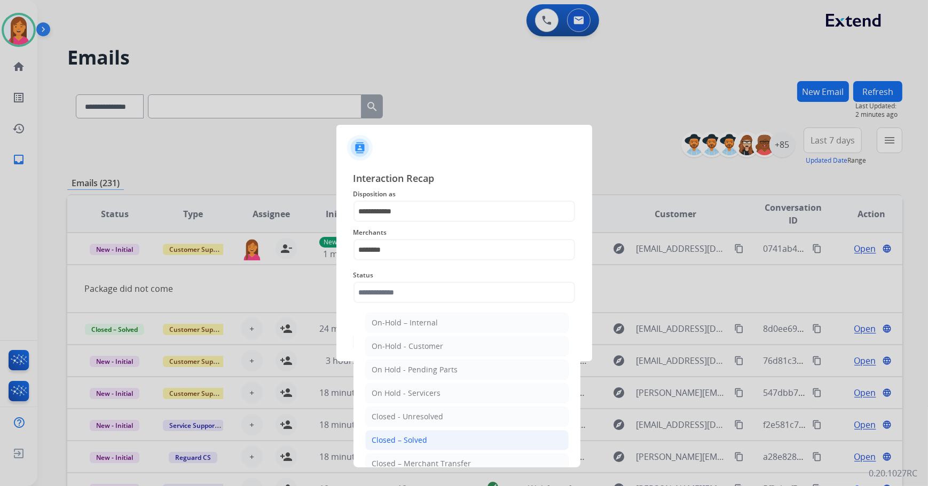
click at [417, 440] on div "Closed – Solved" at bounding box center [400, 440] width 56 height 11
type input "**********"
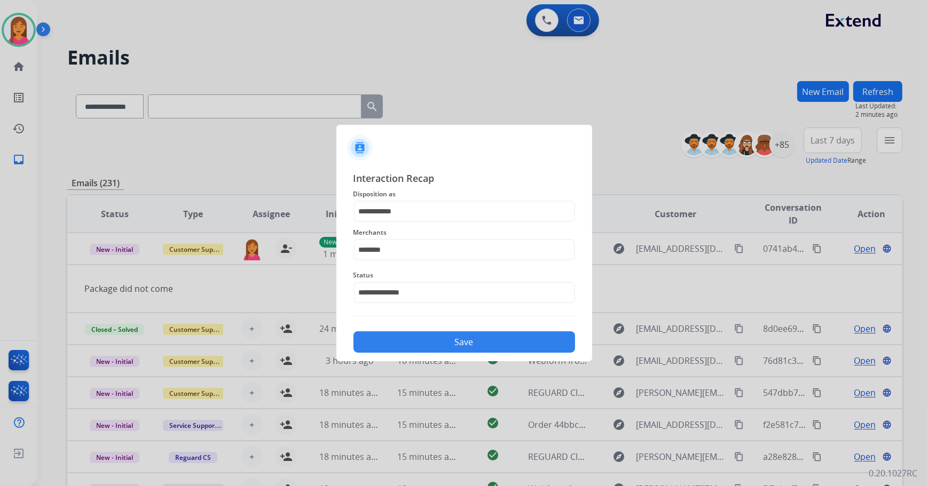
click at [428, 337] on button "Save" at bounding box center [464, 341] width 222 height 21
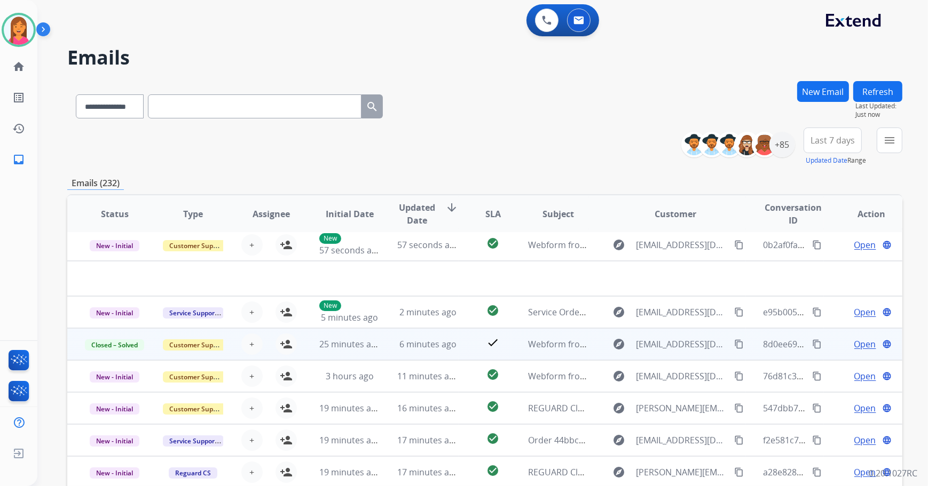
scroll to position [121, 0]
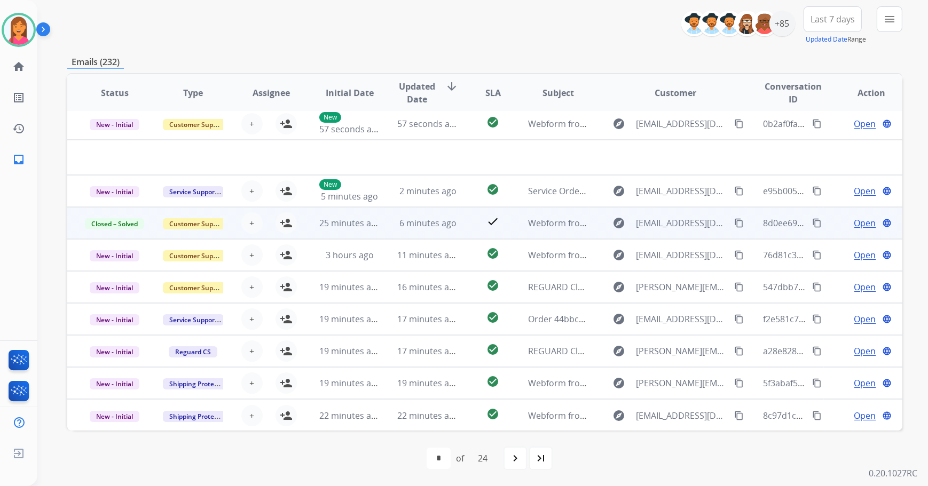
click at [451, 226] on span "6 minutes ago" at bounding box center [427, 223] width 57 height 12
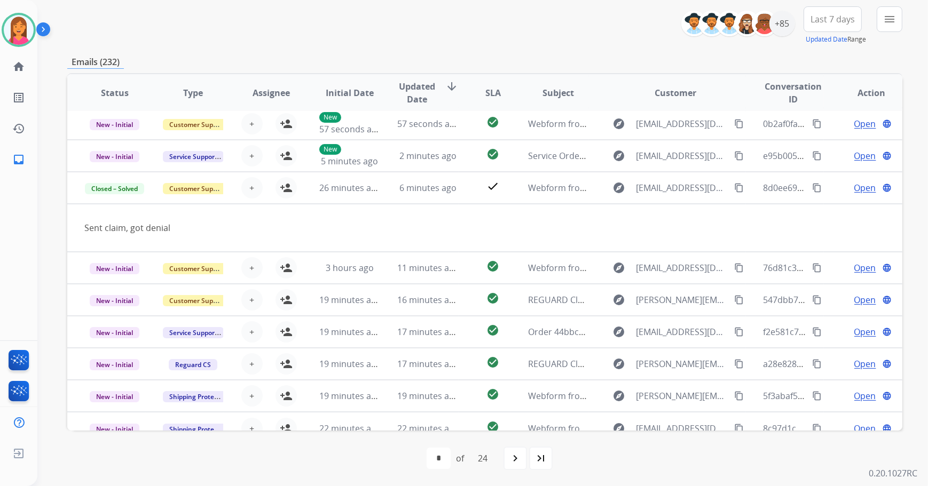
scroll to position [49, 0]
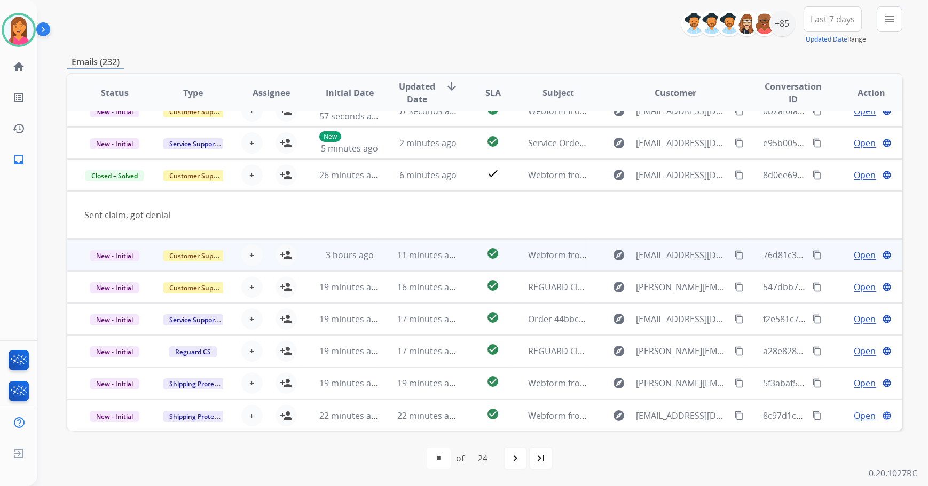
click at [451, 252] on span "11 minutes ago" at bounding box center [428, 255] width 62 height 12
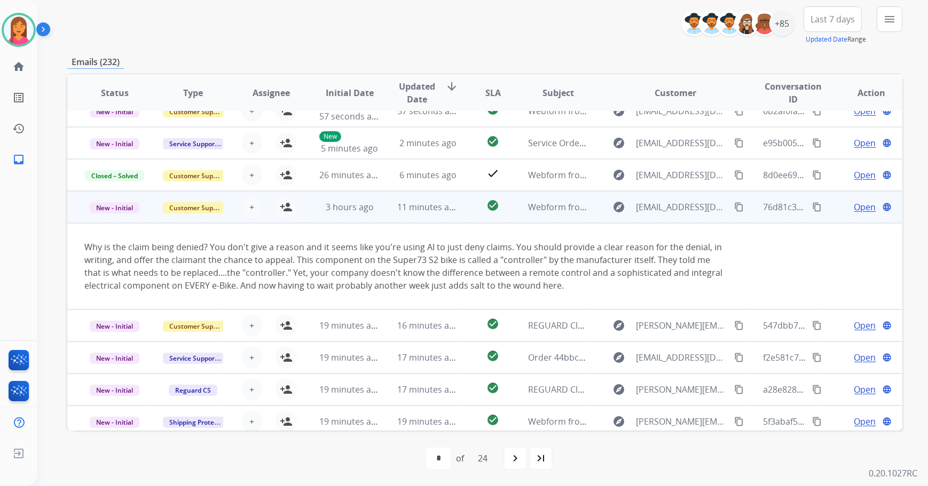
scroll to position [87, 0]
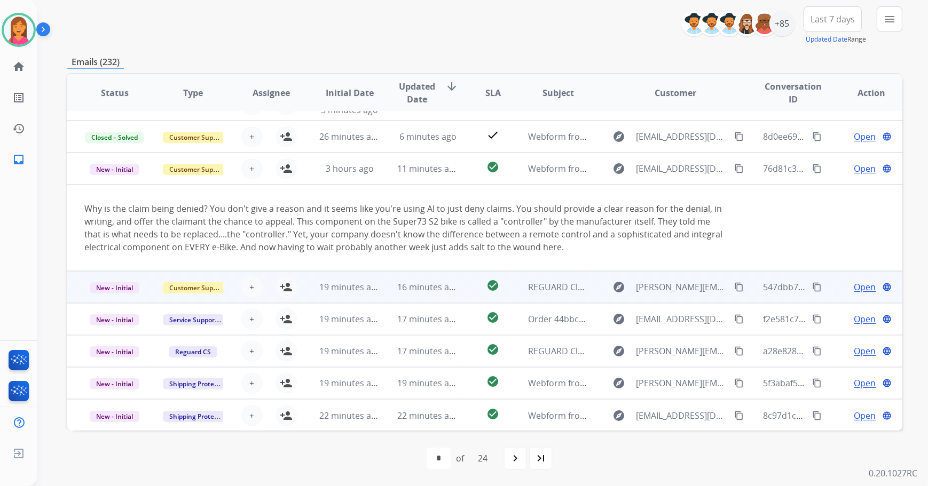
click at [467, 284] on td "check_circle" at bounding box center [484, 287] width 52 height 32
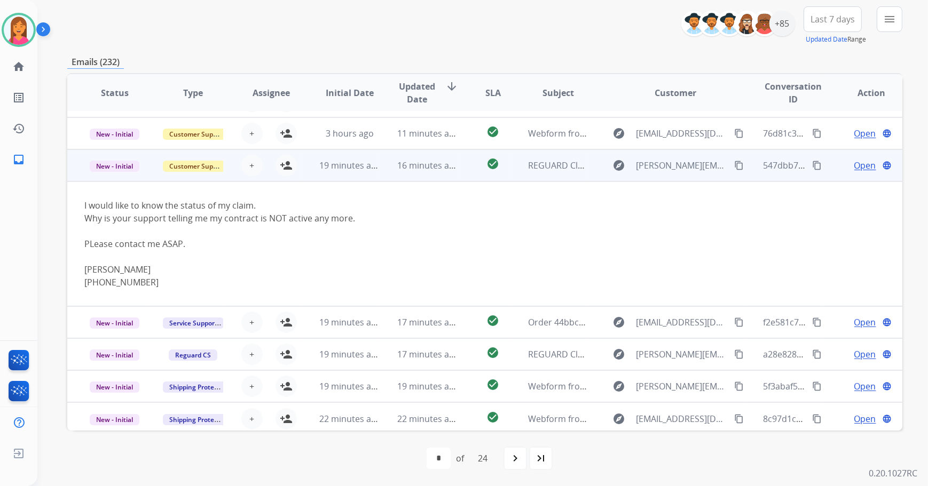
scroll to position [125, 0]
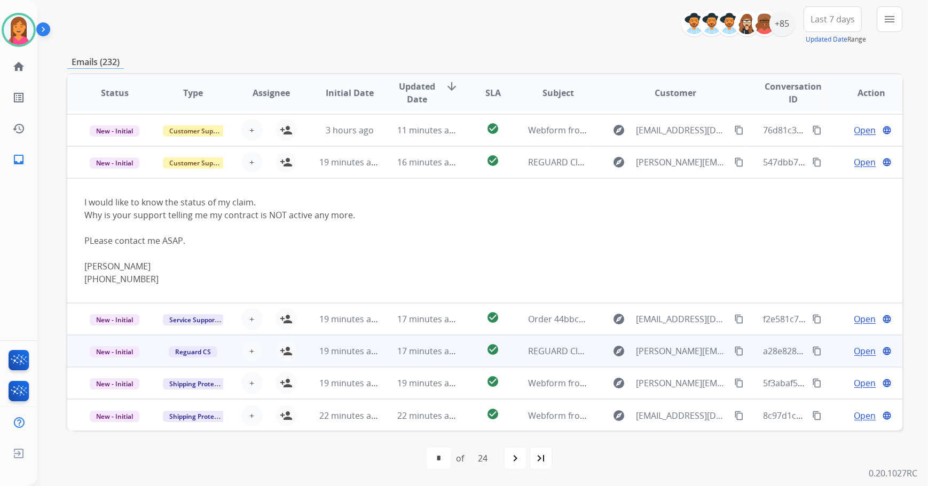
click at [467, 352] on td "check_circle" at bounding box center [484, 351] width 52 height 32
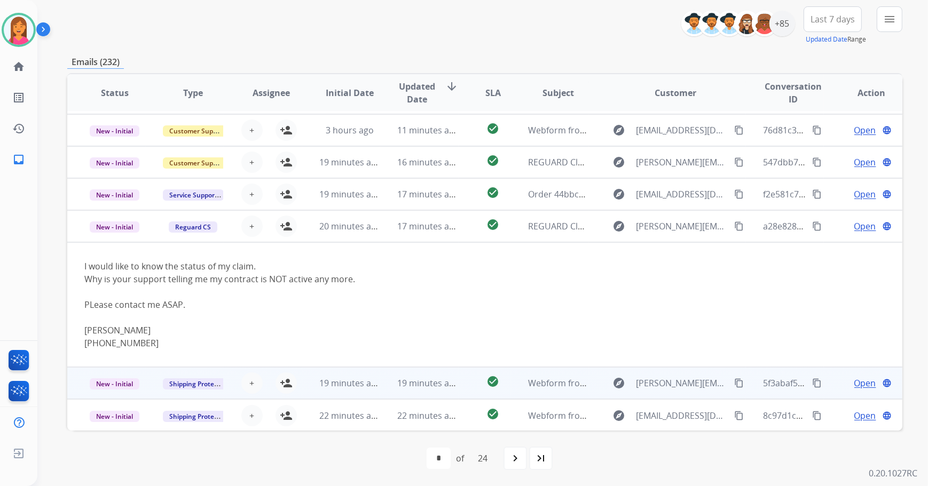
click at [511, 377] on td "Webform from [PERSON_NAME][EMAIL_ADDRESS][DOMAIN_NAME] on [DATE]" at bounding box center [550, 383] width 78 height 32
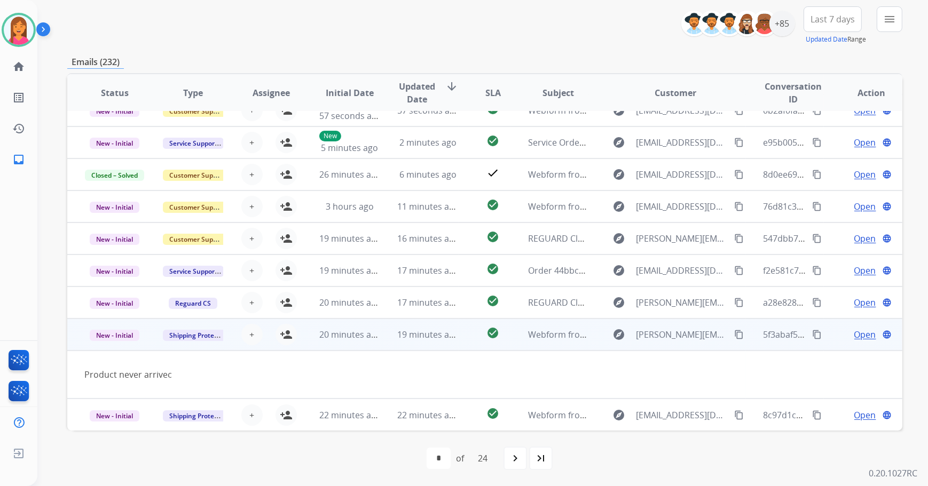
scroll to position [49, 0]
click at [859, 331] on span "Open" at bounding box center [865, 335] width 22 height 13
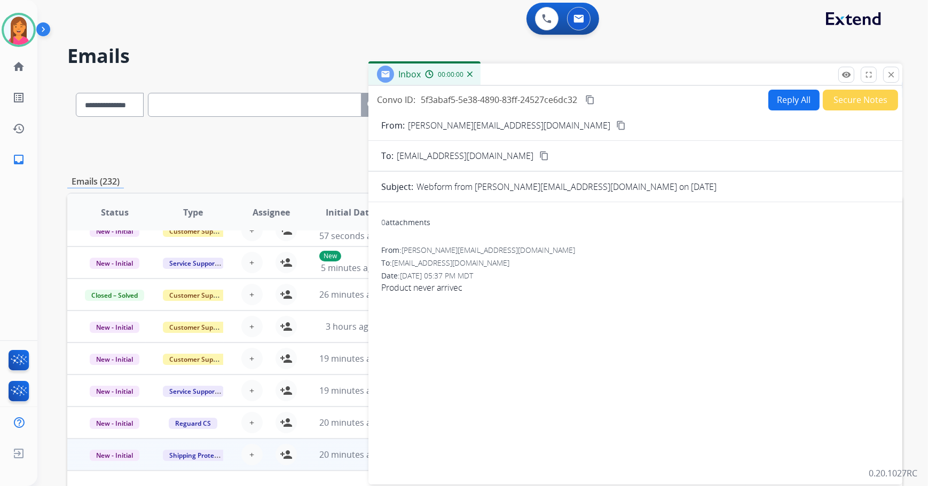
scroll to position [0, 0]
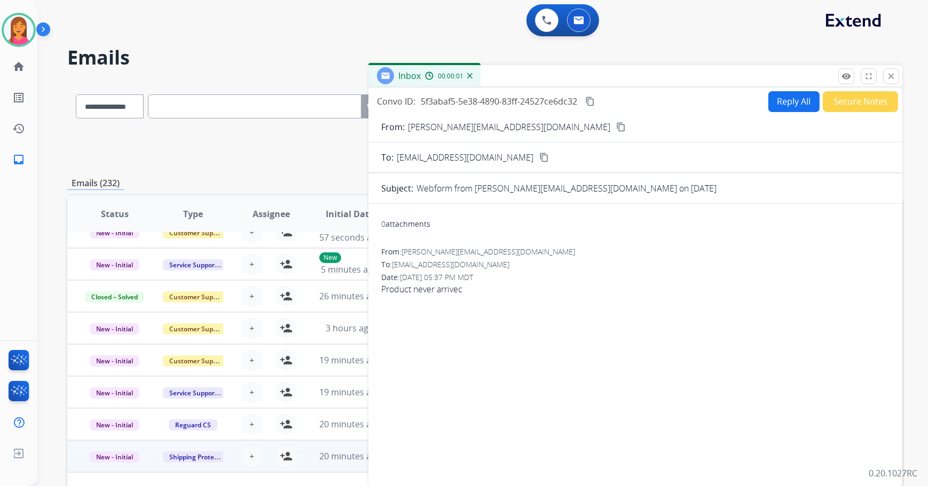
click at [616, 128] on mat-icon "content_copy" at bounding box center [621, 127] width 10 height 10
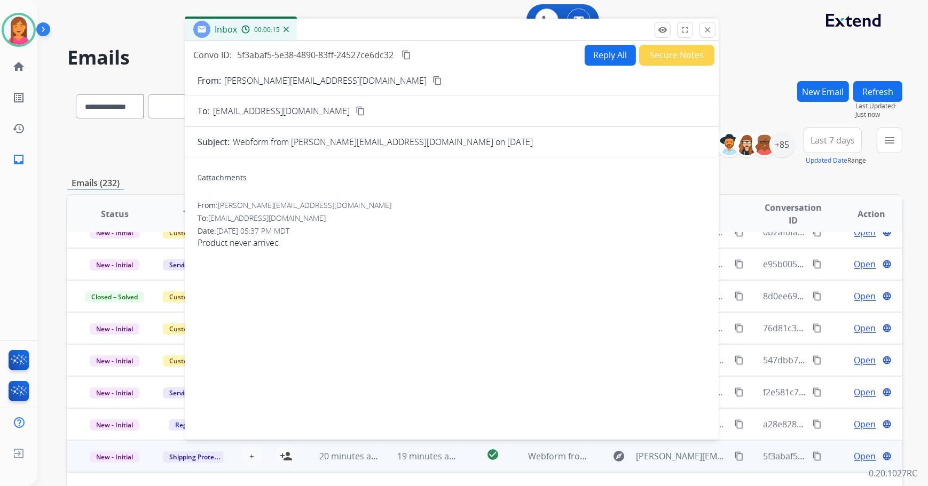
drag, startPoint x: 539, startPoint y: 64, endPoint x: 386, endPoint y: 35, distance: 155.4
click at [386, 35] on div "Inbox 00:00:15" at bounding box center [452, 30] width 534 height 22
click at [619, 52] on button "Reply All" at bounding box center [609, 55] width 51 height 21
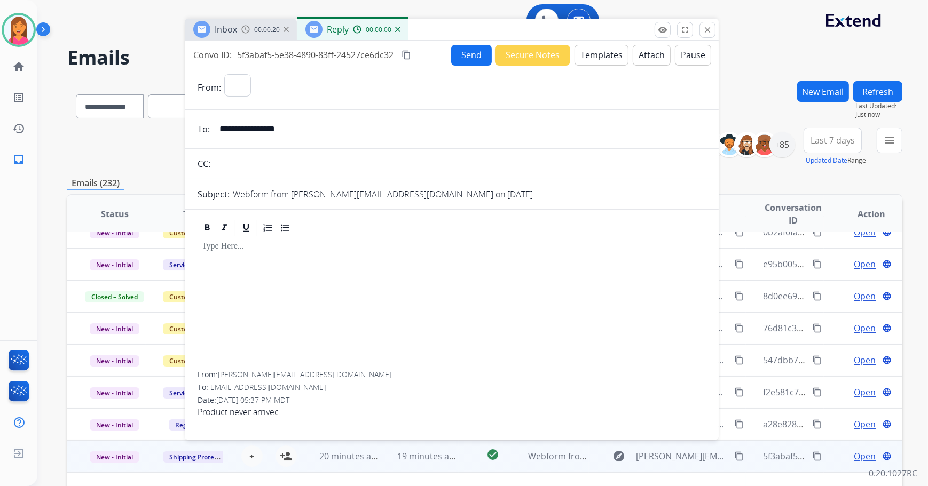
select select "**********"
click at [591, 53] on button "Templates" at bounding box center [601, 55] width 54 height 21
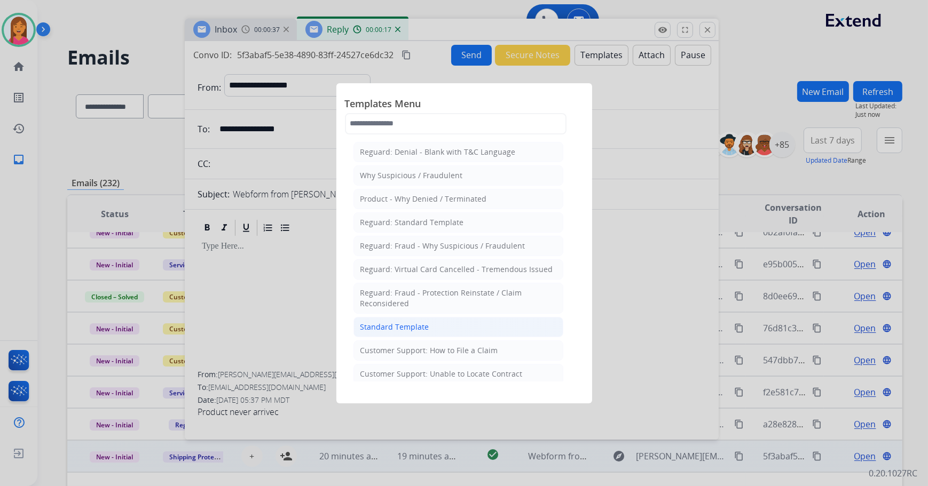
click at [379, 320] on li "Standard Template" at bounding box center [458, 327] width 210 height 20
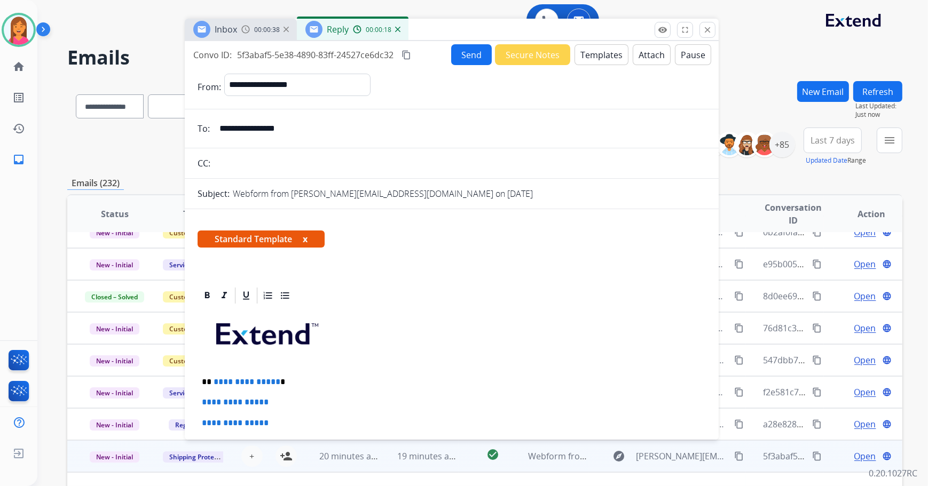
click at [305, 240] on button "x" at bounding box center [305, 239] width 5 height 13
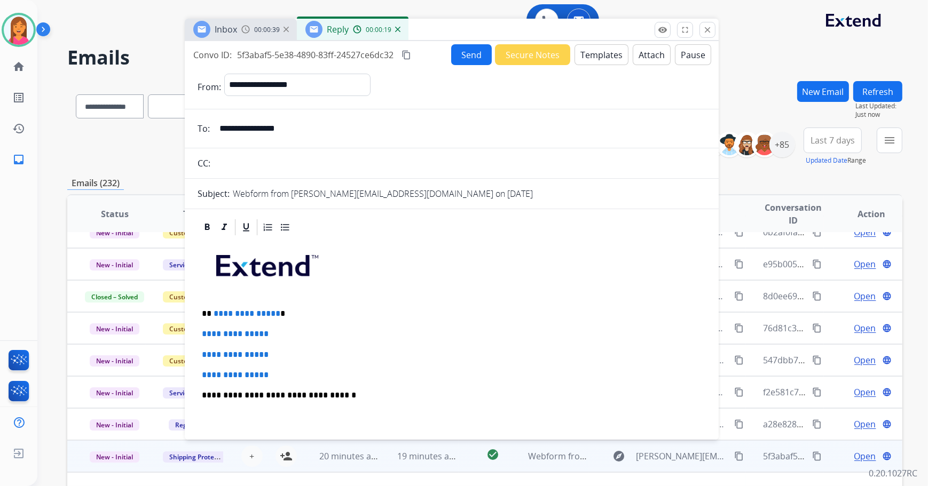
click at [284, 310] on p "**********" at bounding box center [448, 314] width 492 height 10
drag, startPoint x: 280, startPoint y: 374, endPoint x: 198, endPoint y: 329, distance: 92.9
click at [198, 329] on div "**********" at bounding box center [451, 420] width 508 height 367
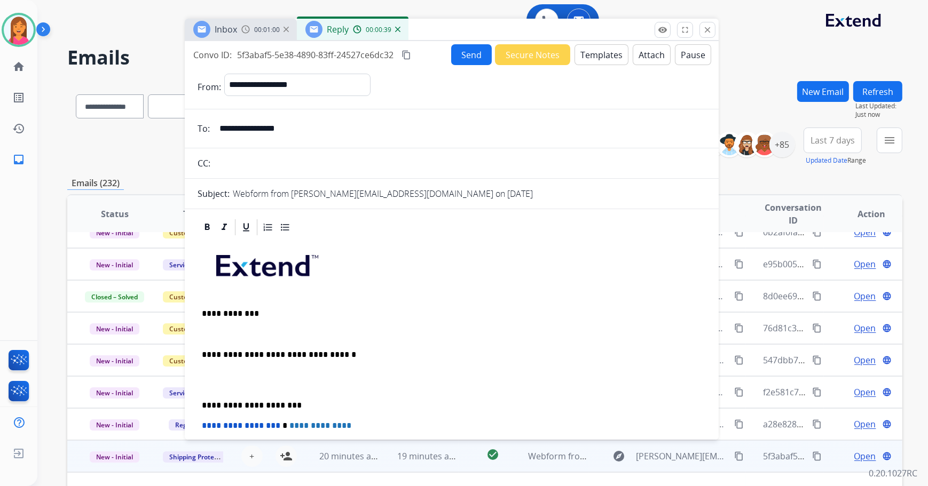
click at [202, 329] on p at bounding box center [452, 334] width 500 height 10
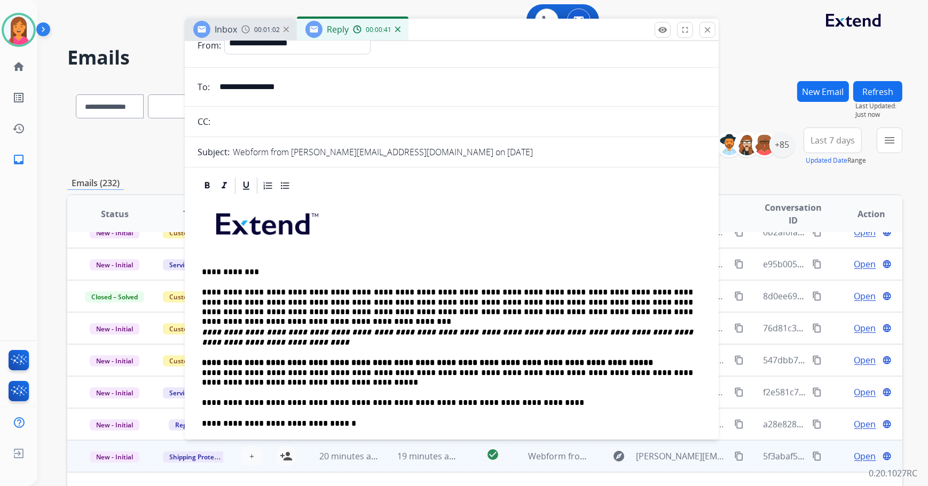
scroll to position [97, 0]
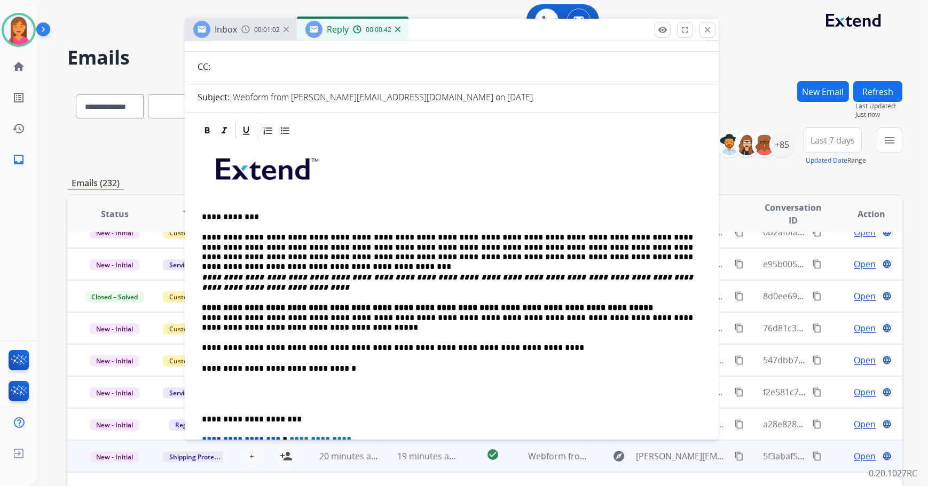
click at [199, 318] on div "**********" at bounding box center [451, 358] width 508 height 437
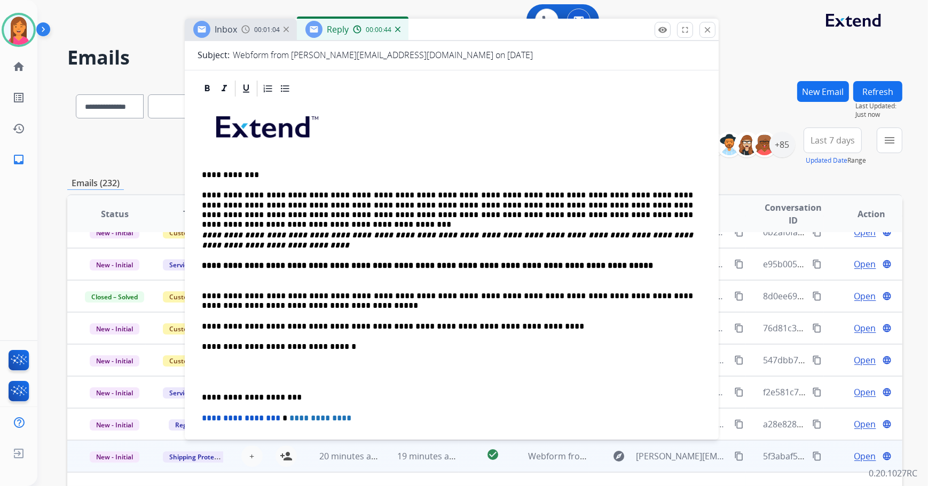
scroll to position [194, 0]
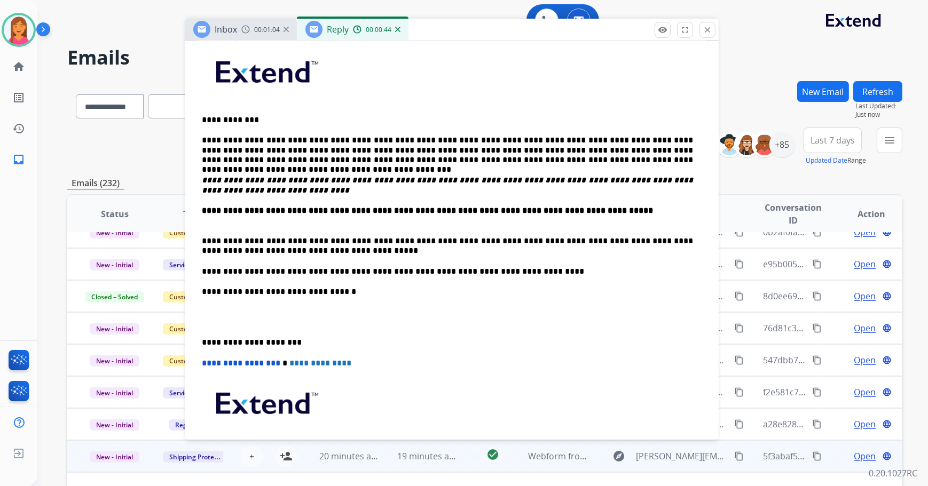
click at [202, 342] on p "**********" at bounding box center [448, 343] width 492 height 10
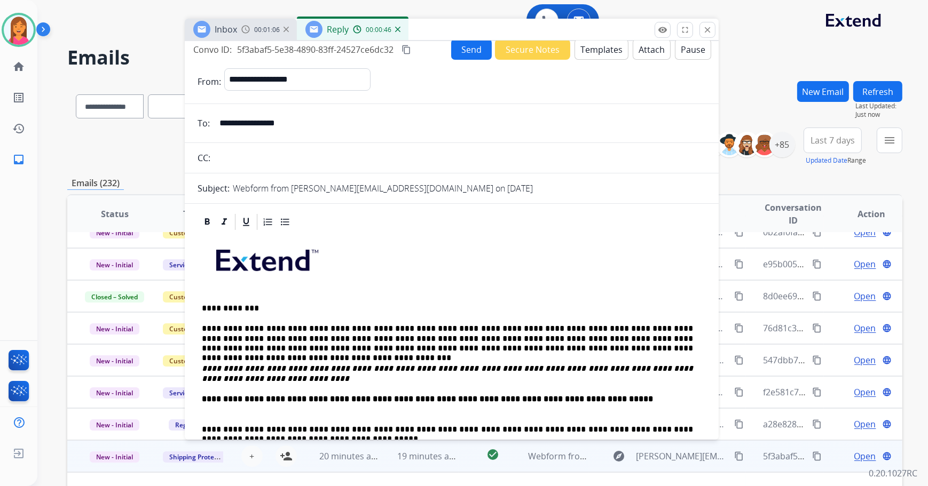
scroll to position [0, 0]
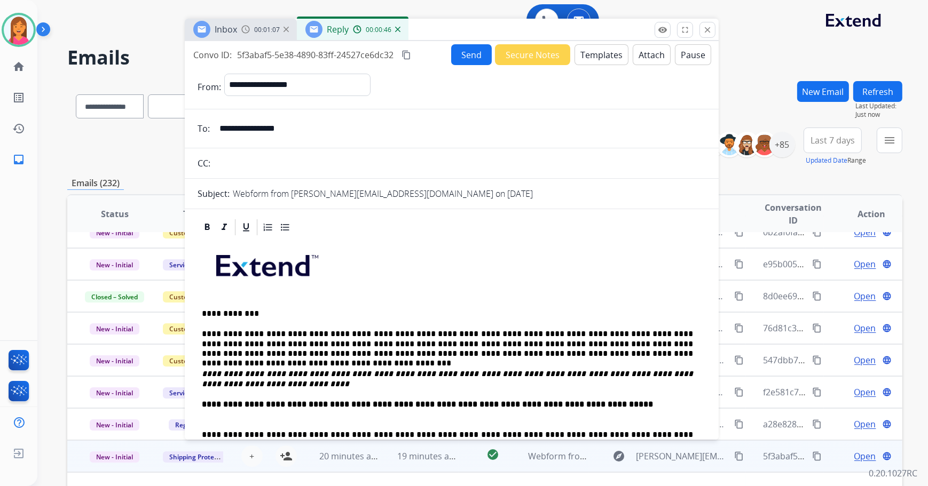
click at [456, 58] on button "Send" at bounding box center [471, 54] width 41 height 21
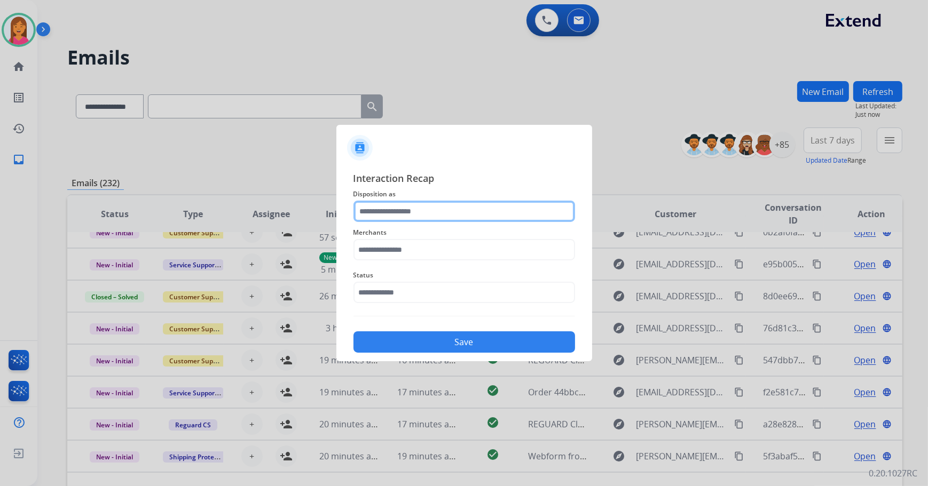
click at [413, 220] on input "text" at bounding box center [464, 211] width 222 height 21
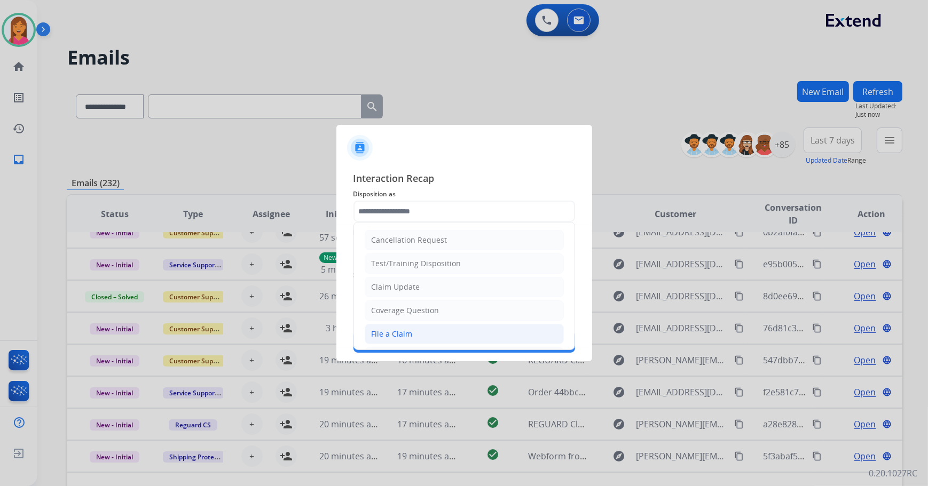
click at [416, 331] on li "File a Claim" at bounding box center [464, 334] width 199 height 20
type input "**********"
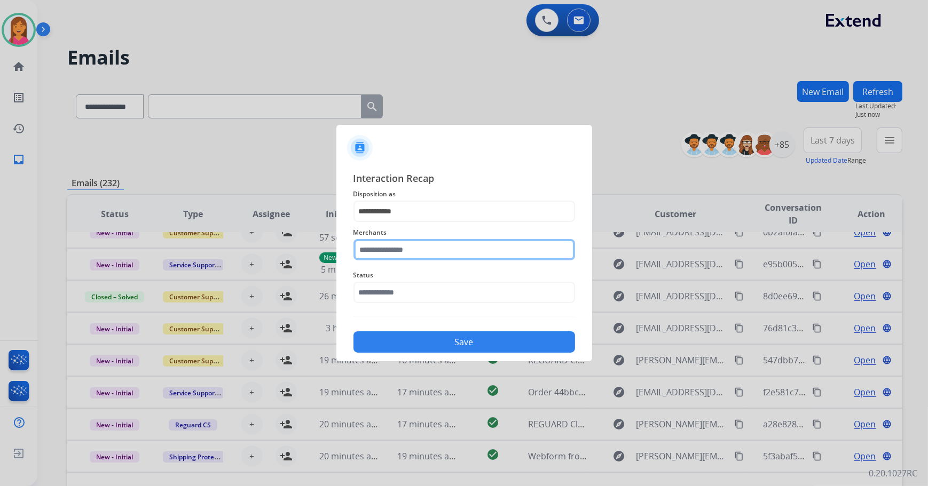
click at [389, 247] on input "text" at bounding box center [464, 249] width 222 height 21
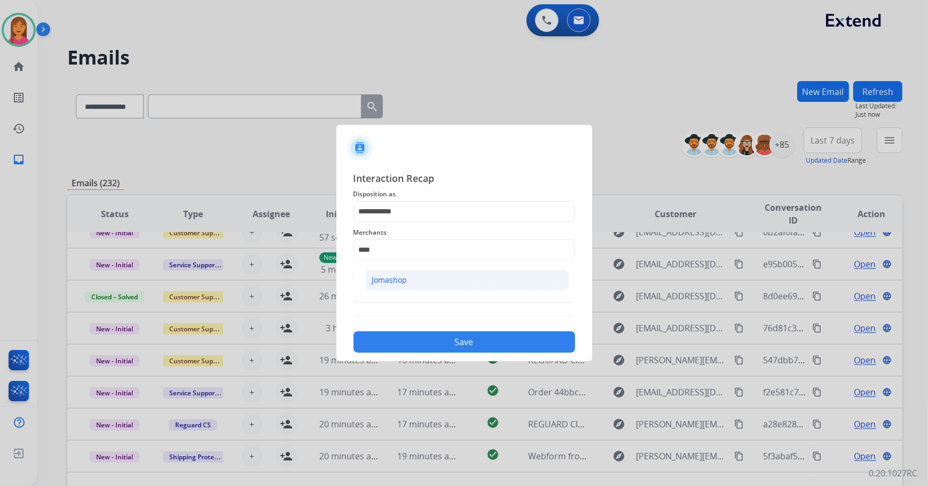
click at [379, 278] on div "Jomashop" at bounding box center [389, 280] width 35 height 11
type input "********"
click at [379, 297] on input "text" at bounding box center [464, 292] width 222 height 21
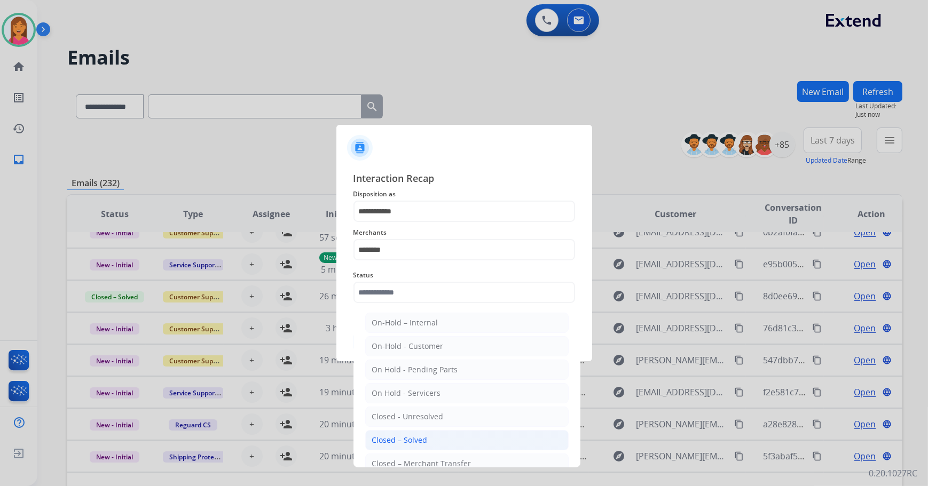
click at [413, 432] on li "Closed – Solved" at bounding box center [466, 440] width 203 height 20
type input "**********"
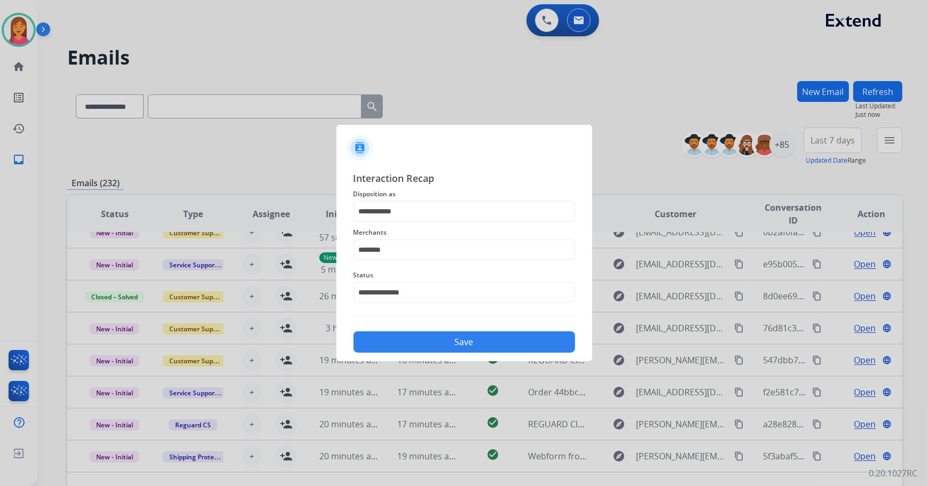
click at [406, 341] on button "Save" at bounding box center [464, 341] width 222 height 21
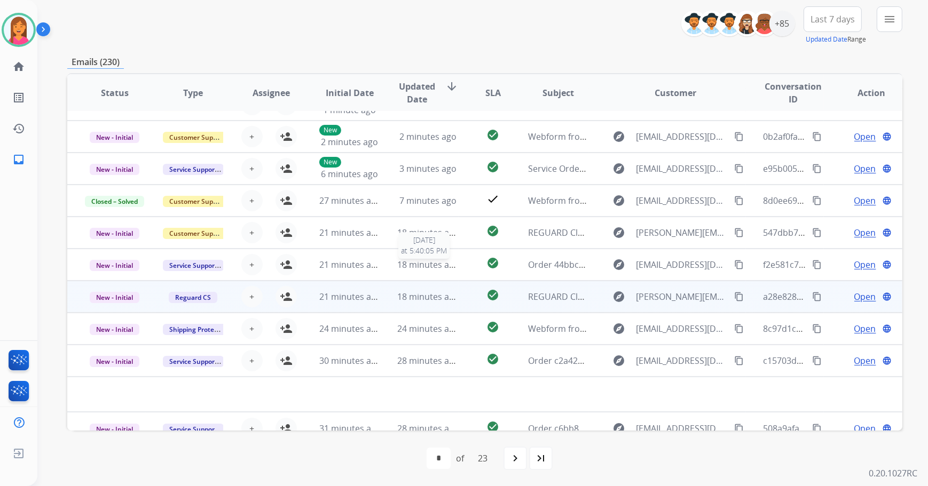
scroll to position [36, 0]
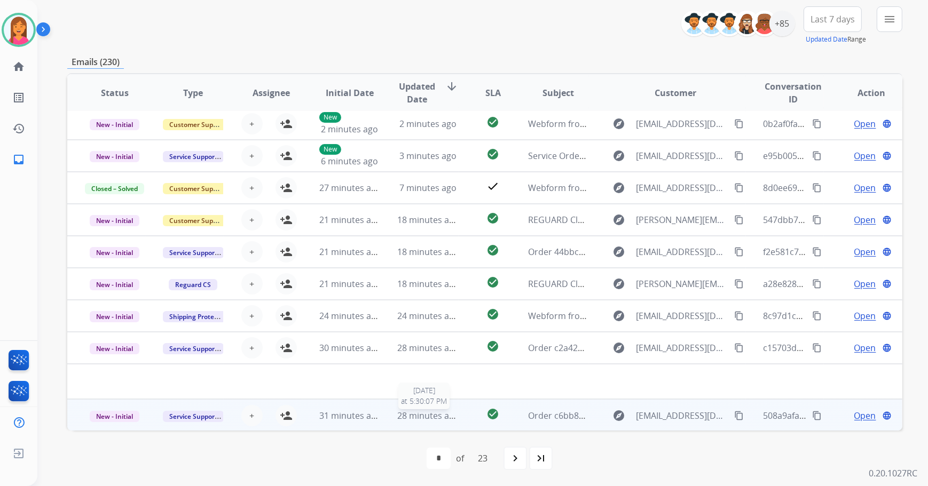
click at [438, 417] on span "28 minutes ago" at bounding box center [428, 416] width 62 height 12
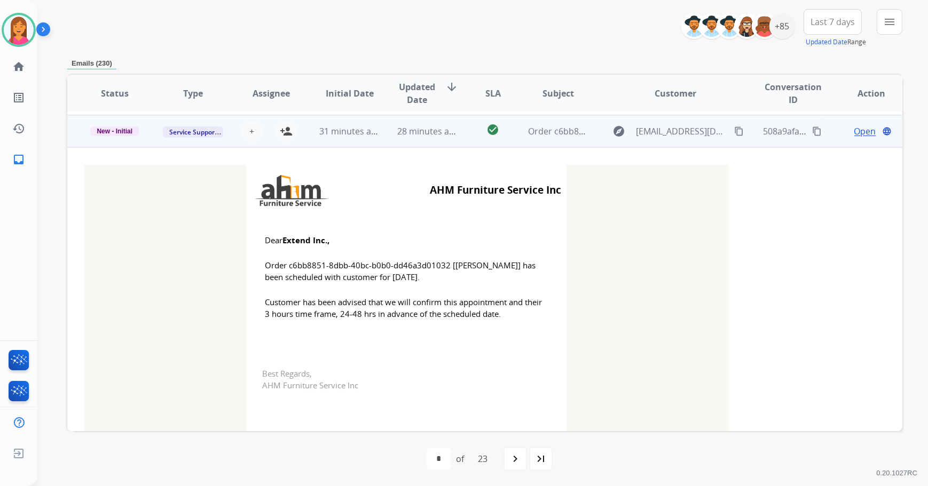
scroll to position [288, 0]
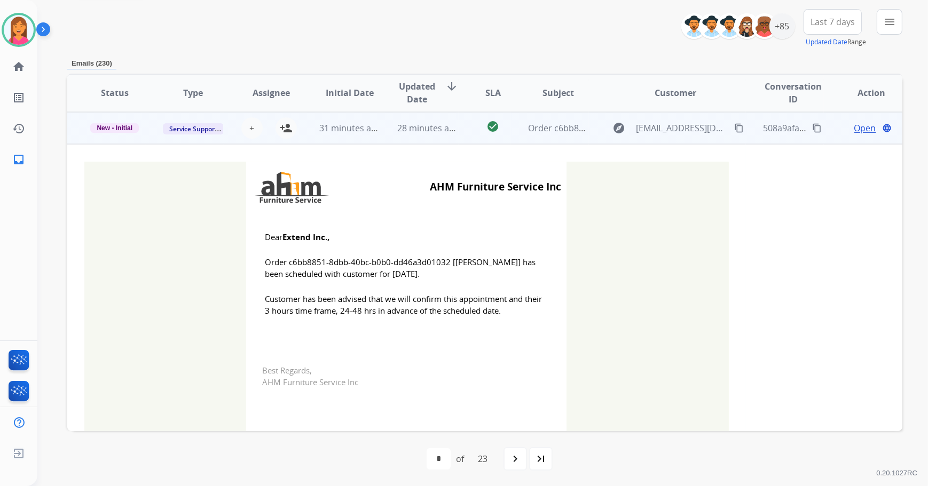
click at [462, 135] on td "check_circle" at bounding box center [484, 128] width 52 height 32
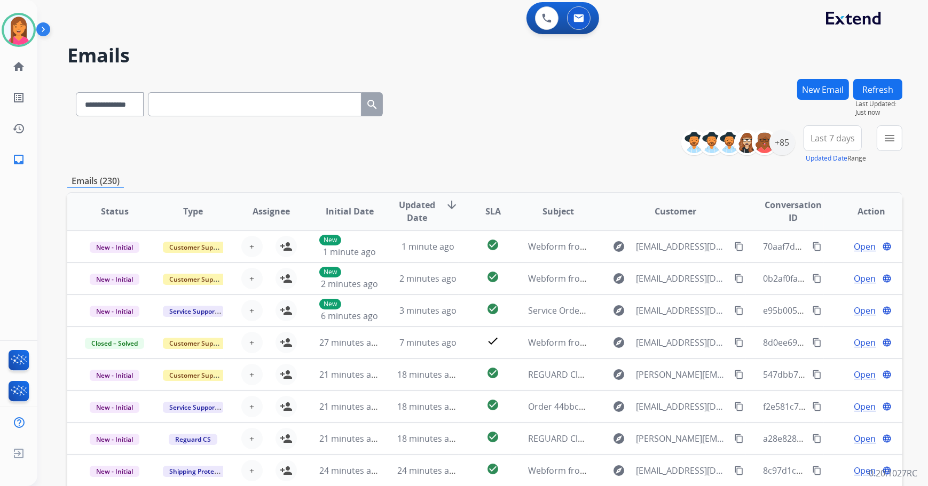
scroll to position [0, 0]
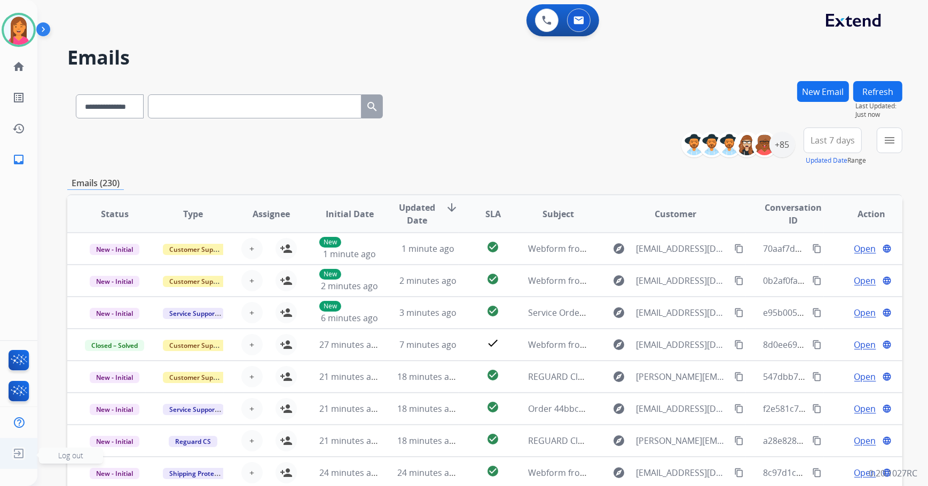
click at [15, 458] on img at bounding box center [18, 454] width 19 height 20
